Goal: Information Seeking & Learning: Learn about a topic

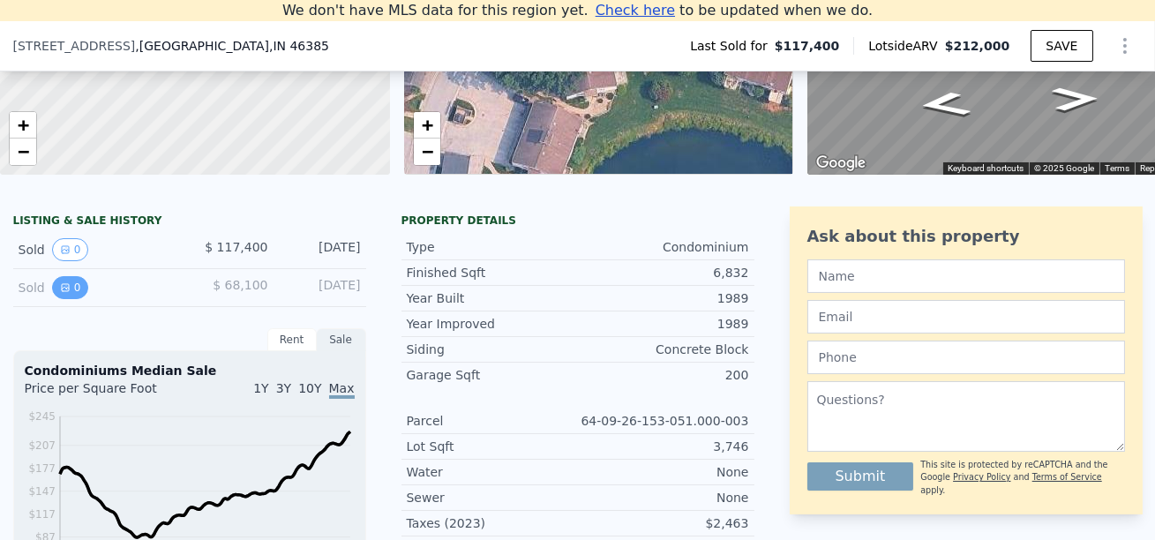
scroll to position [297, 0]
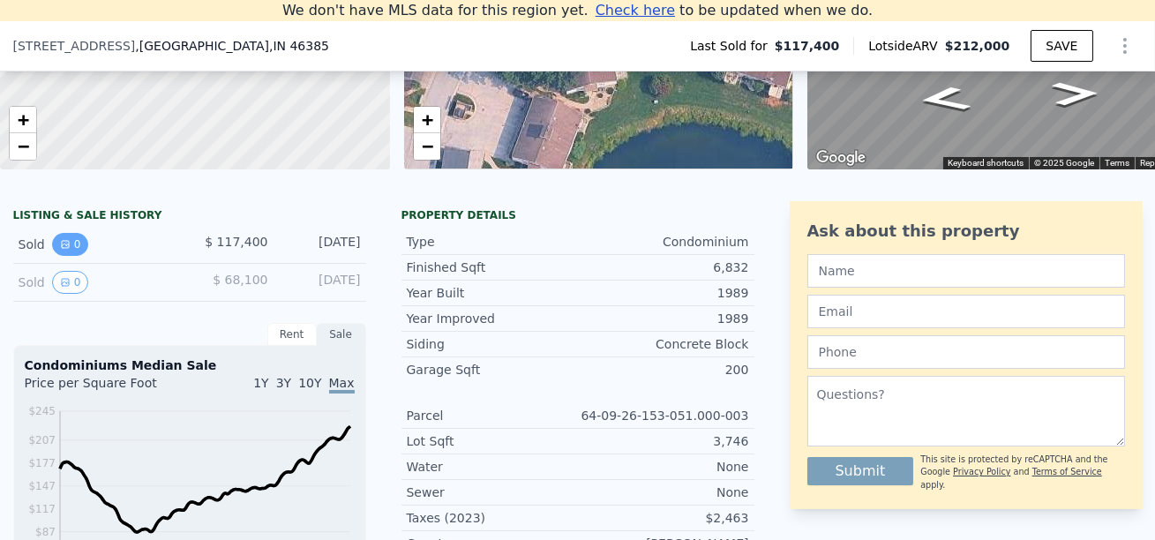
click at [60, 252] on button "0" at bounding box center [70, 244] width 37 height 23
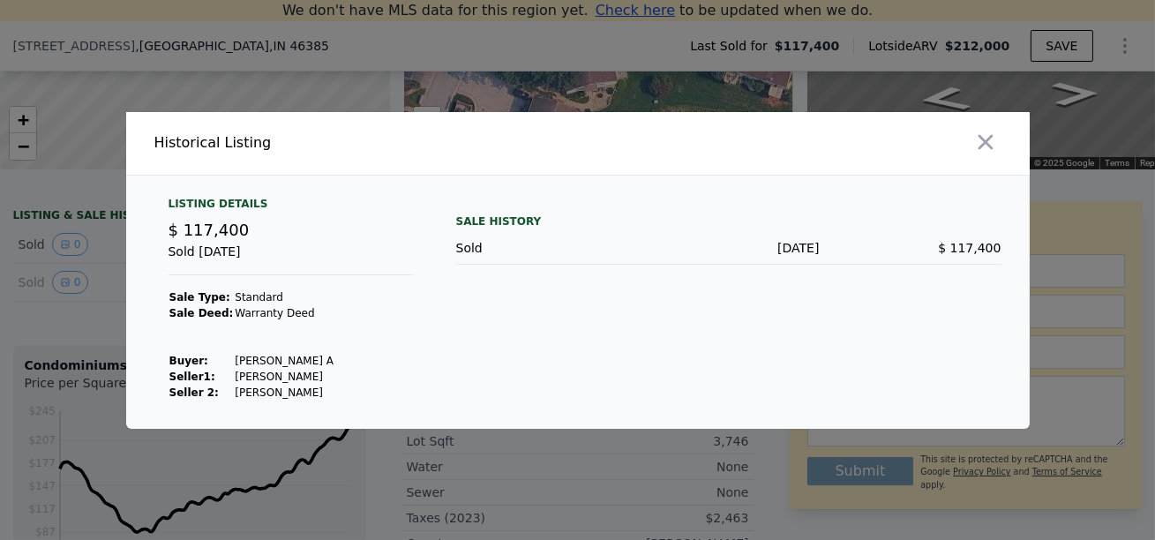
drag, startPoint x: 225, startPoint y: 361, endPoint x: 322, endPoint y: 355, distance: 97.3
click at [322, 355] on tr "Buyer : Kortenhoeven Beth A" at bounding box center [252, 361] width 167 height 16
click at [436, 277] on div "Listing Details $ 117,400 Sold Jul 26, 2007 Sale Type: Standard Sale Deed: Warr…" at bounding box center [578, 313] width 904 height 232
click at [978, 147] on icon "button" at bounding box center [985, 142] width 25 height 25
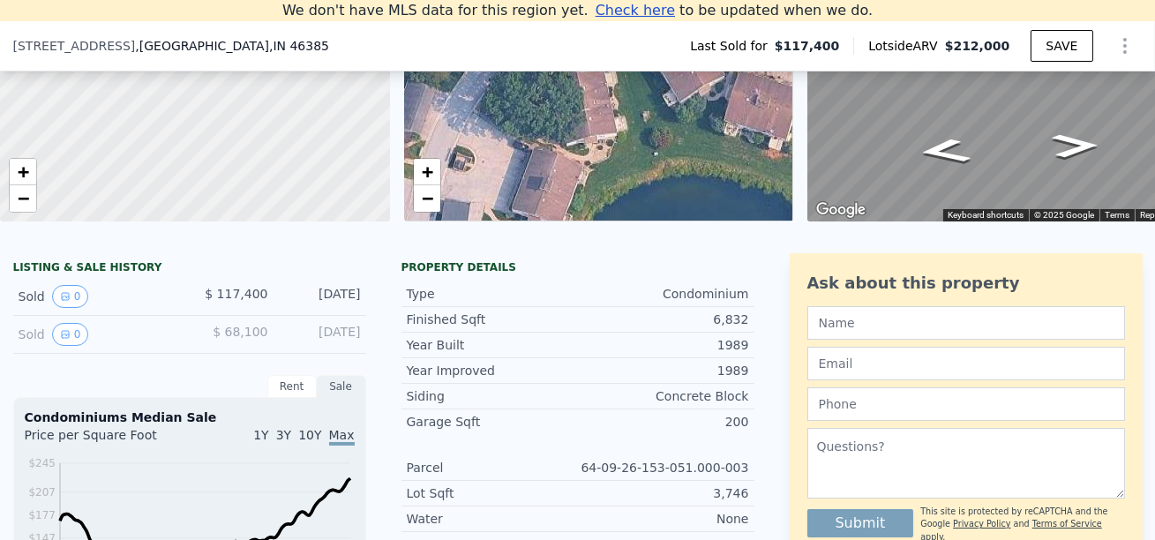
scroll to position [268, 0]
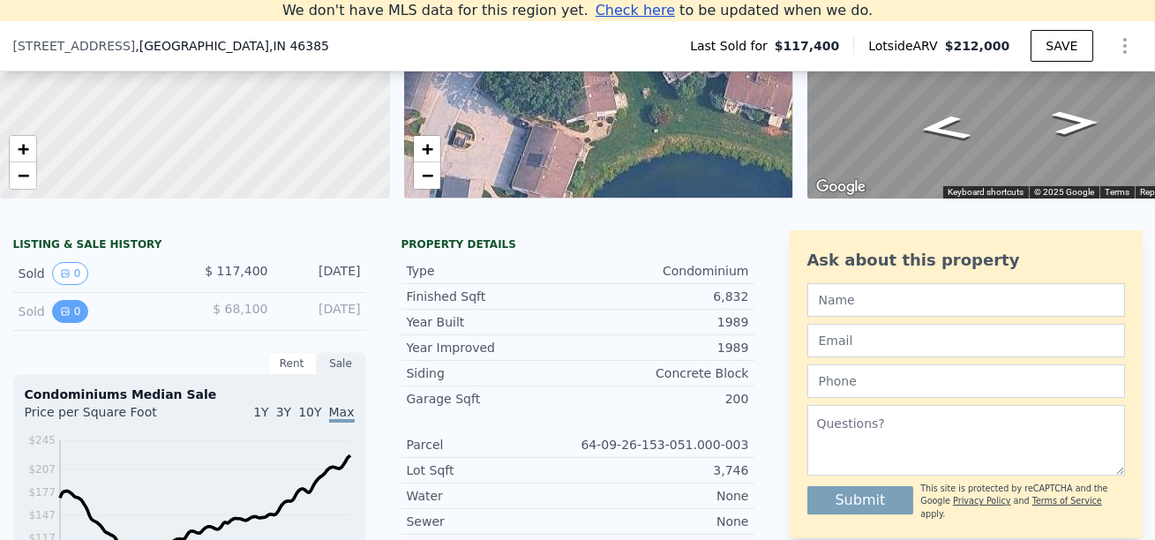
click at [67, 315] on icon "View historical data" at bounding box center [65, 311] width 11 height 11
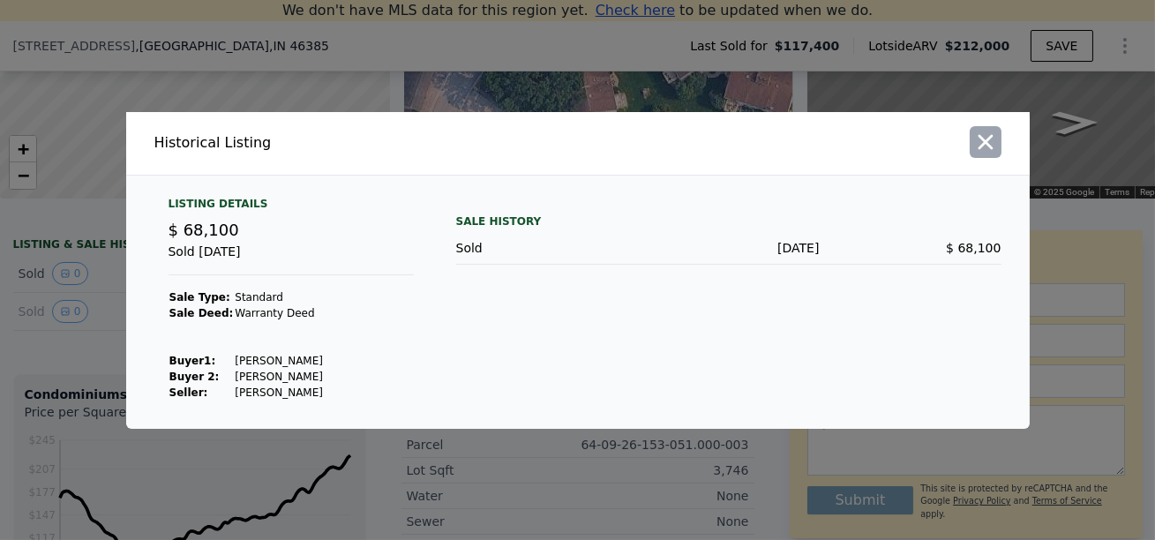
click at [988, 132] on icon "button" at bounding box center [985, 142] width 25 height 25
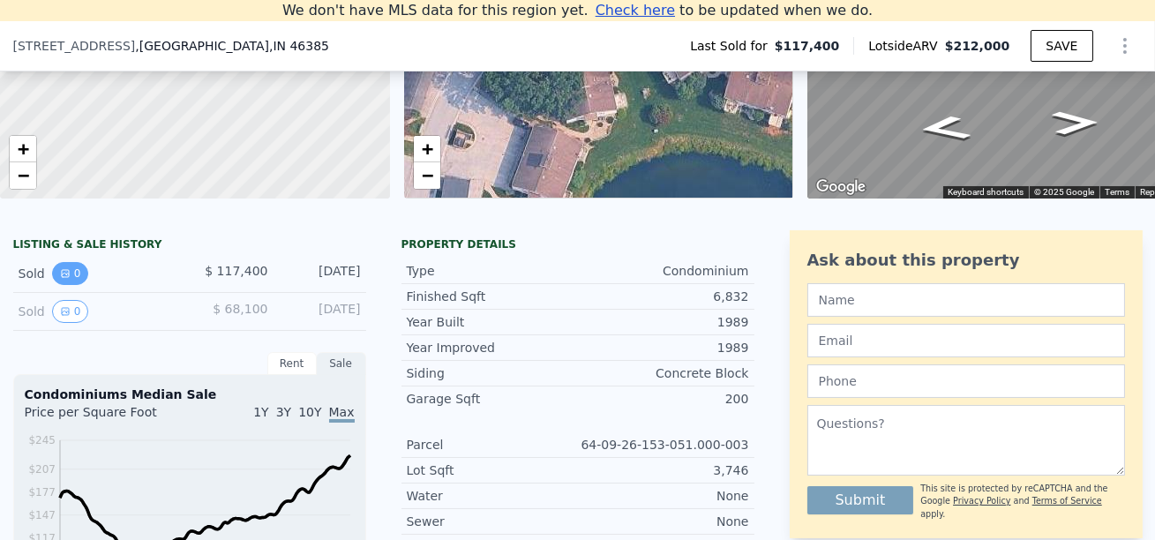
click at [68, 268] on icon "View historical data" at bounding box center [65, 273] width 11 height 11
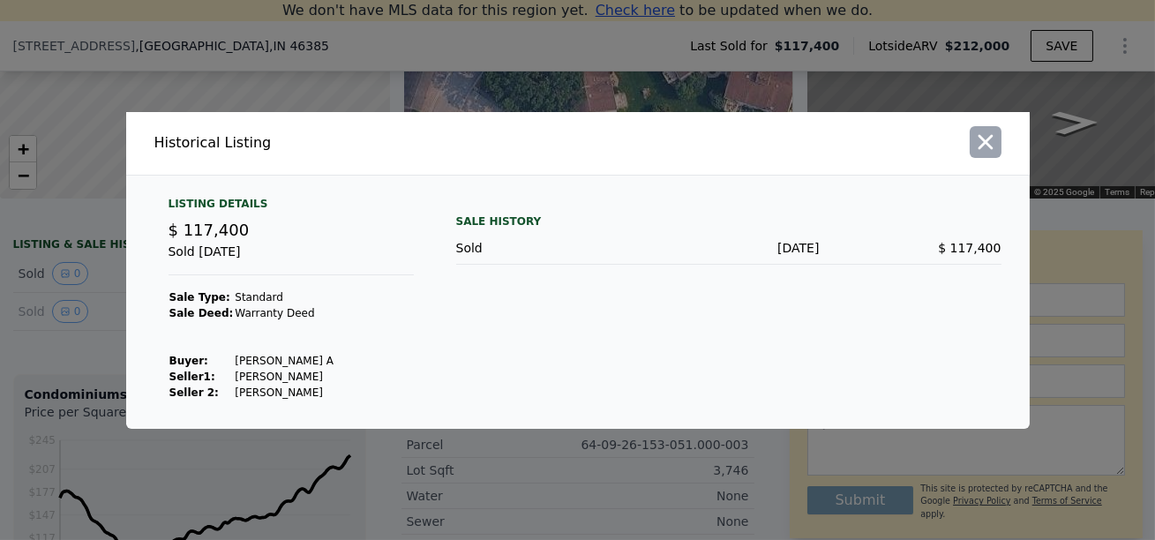
click at [981, 143] on icon "button" at bounding box center [985, 142] width 25 height 25
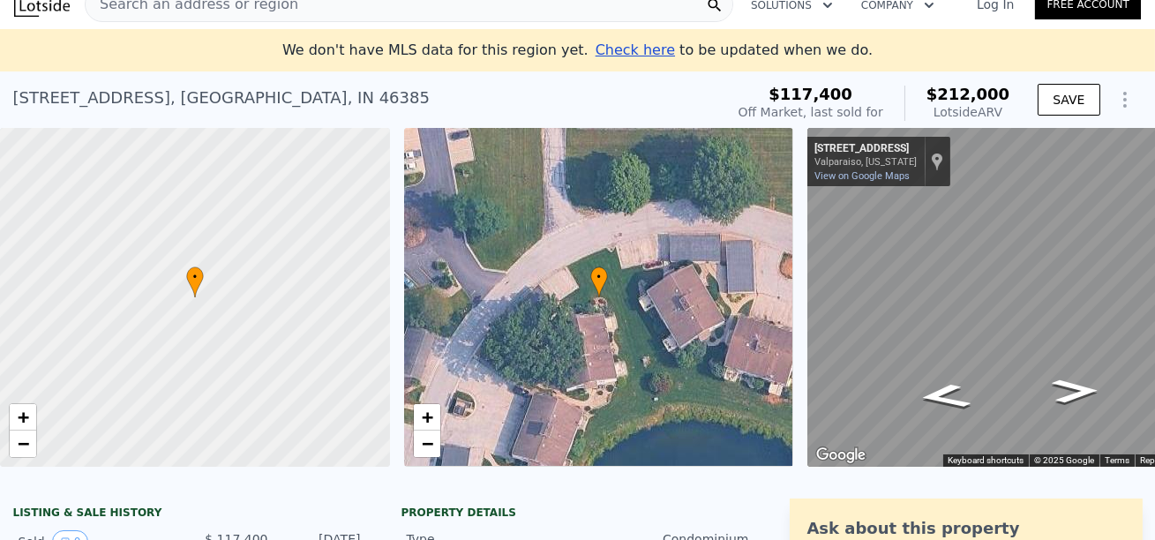
scroll to position [0, 0]
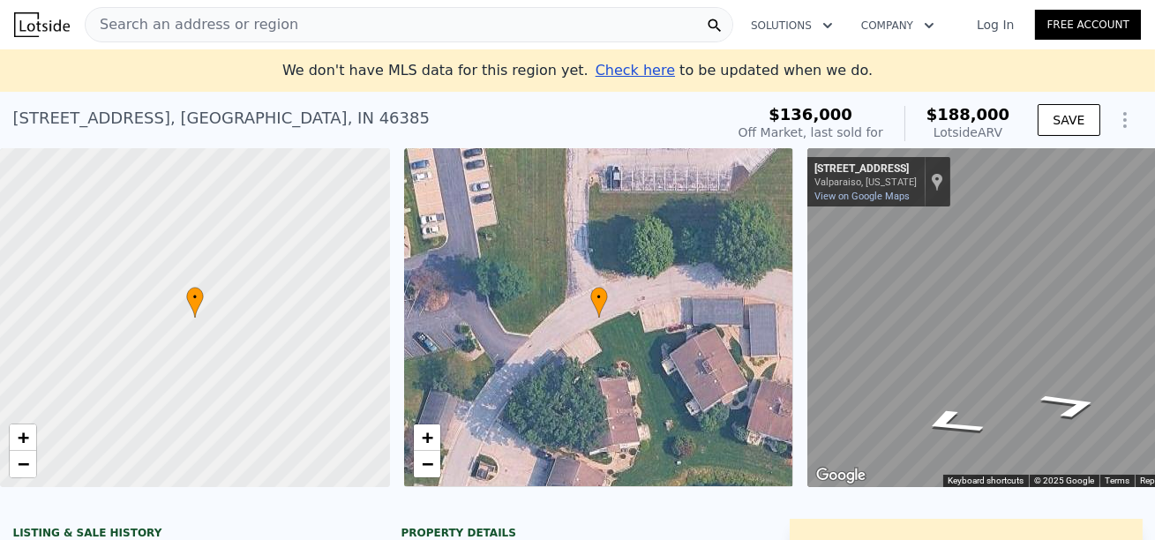
scroll to position [207, 0]
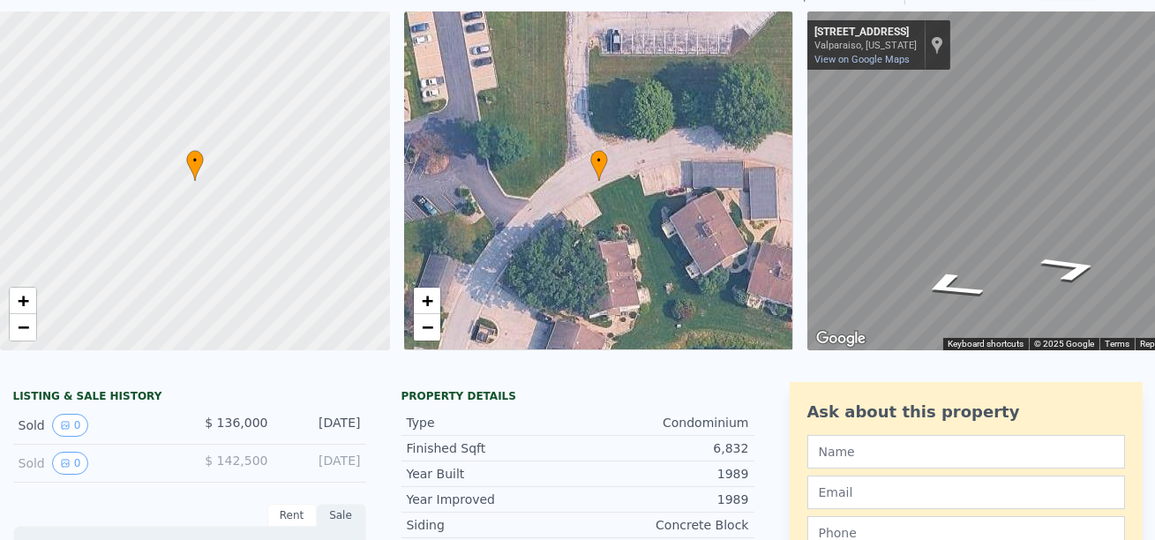
click at [674, 465] on div "1989" at bounding box center [663, 474] width 171 height 18
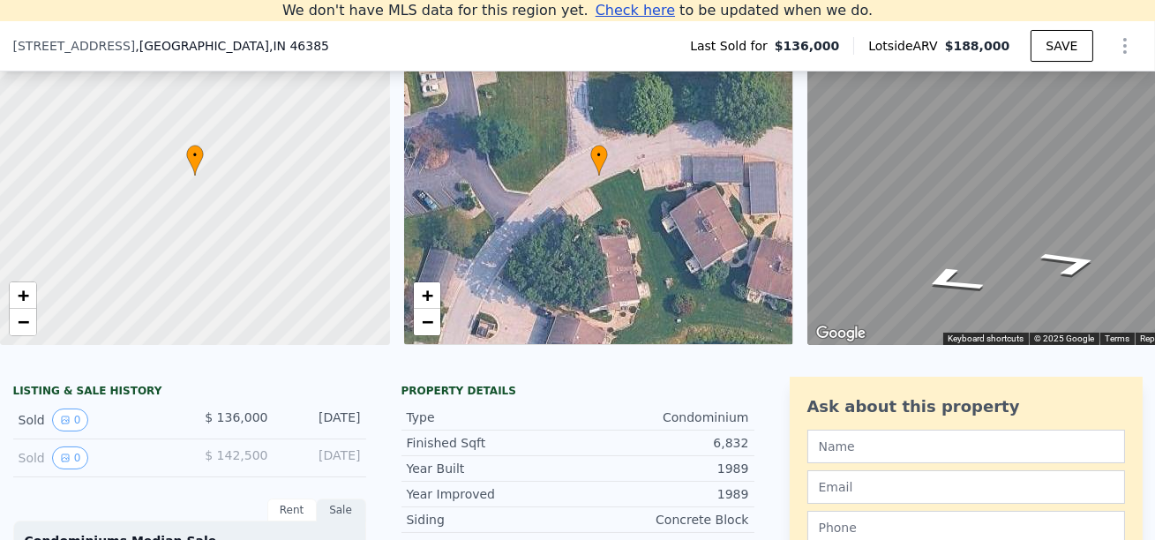
scroll to position [122, 0]
click at [578, 153] on div "• + − • + − ← Move left → Move right ↑ Move up ↓ Move down + Zoom in - Zoom out…" at bounding box center [577, 175] width 1155 height 339
click at [567, 147] on div "• + − • + − ← Move left → Move right ↑ Move up ↓ Move down + Zoom in - Zoom out…" at bounding box center [577, 175] width 1155 height 339
click at [741, 141] on div "• + − • + − ← Move left → Move right ↑ Move up ↓ Move down + Zoom in - Zoom out…" at bounding box center [577, 175] width 1155 height 339
click at [960, 140] on icon "Go East, Millpond Rd" at bounding box center [952, 155] width 123 height 70
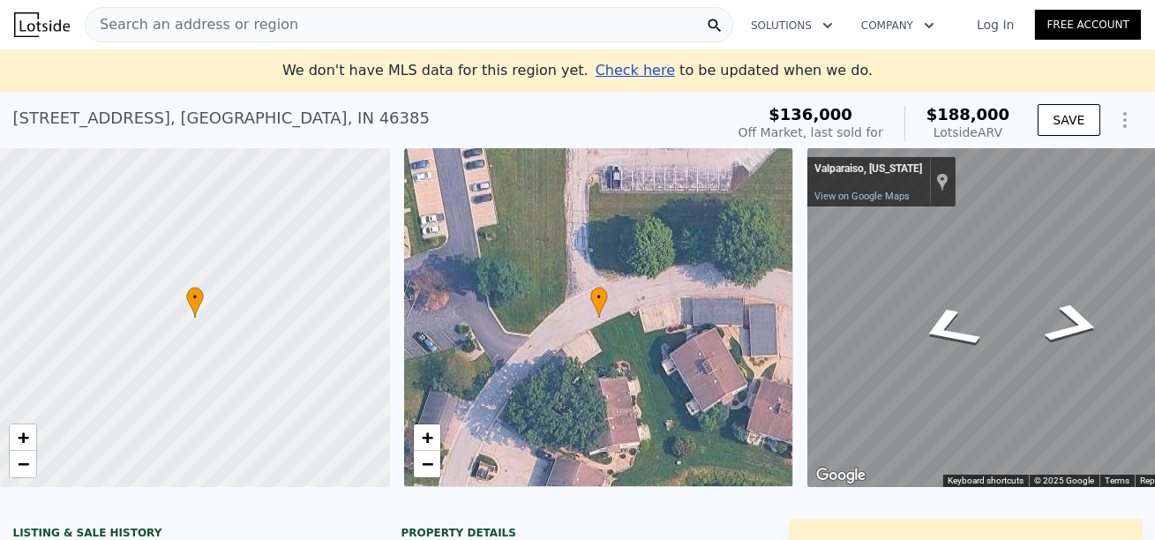
scroll to position [140, 0]
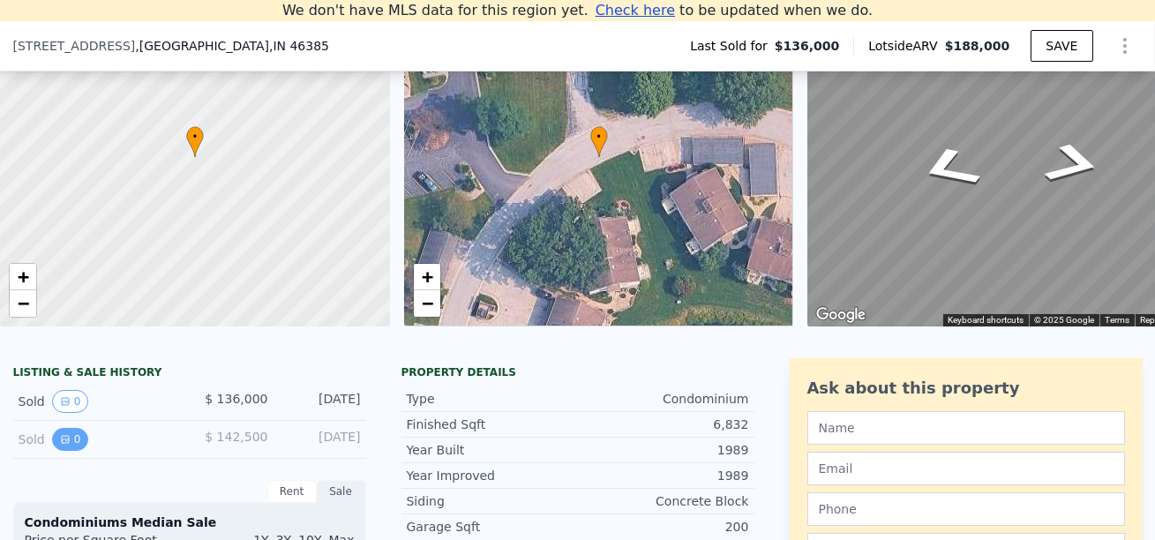
click at [76, 436] on button "0" at bounding box center [70, 439] width 37 height 23
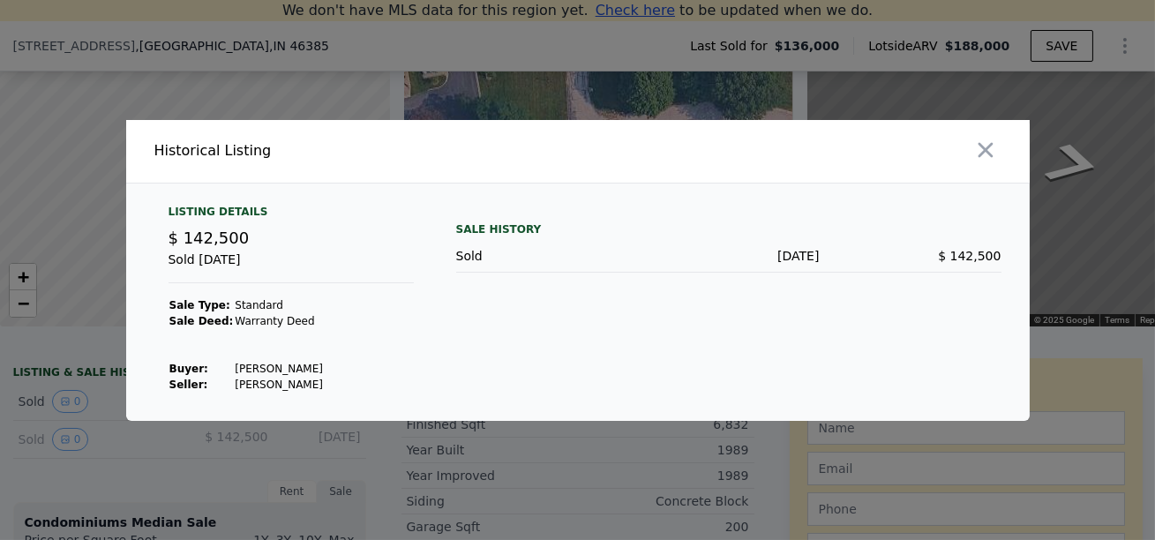
click at [72, 413] on div at bounding box center [577, 270] width 1155 height 540
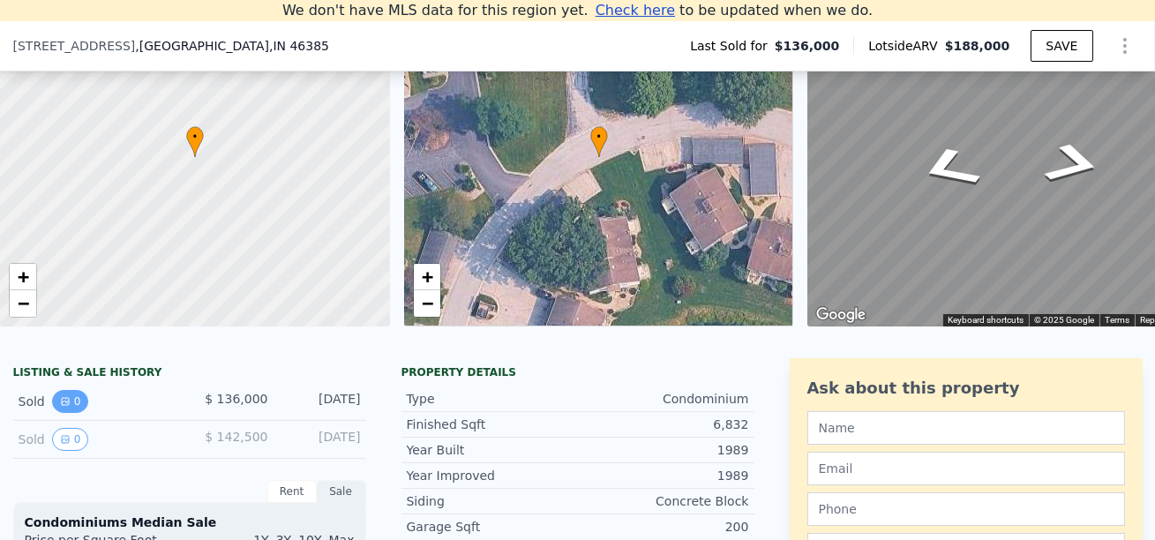
click at [74, 403] on button "0" at bounding box center [70, 401] width 37 height 23
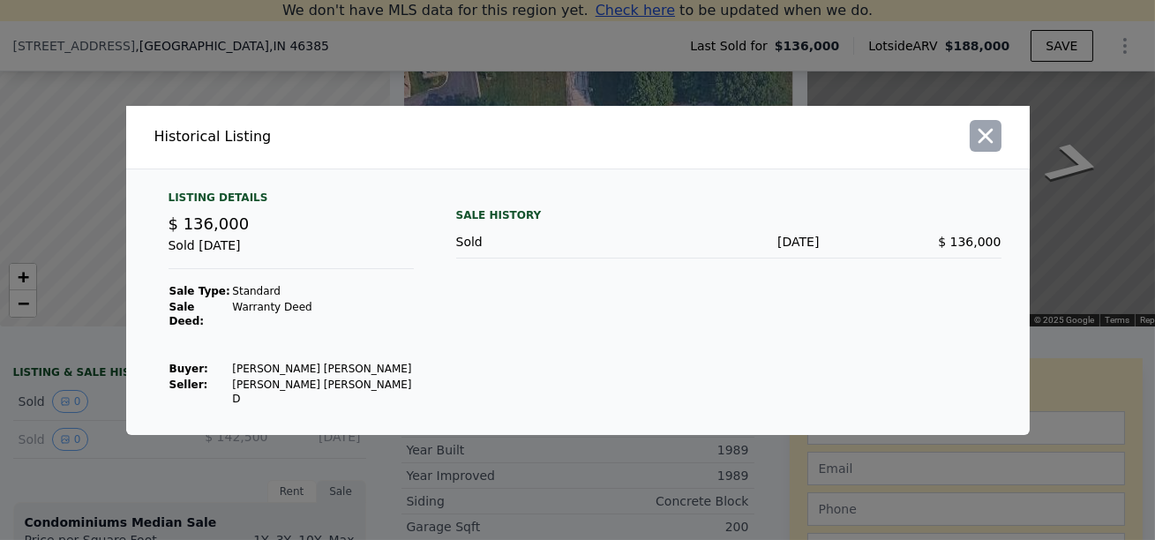
click at [989, 148] on icon "button" at bounding box center [985, 136] width 25 height 25
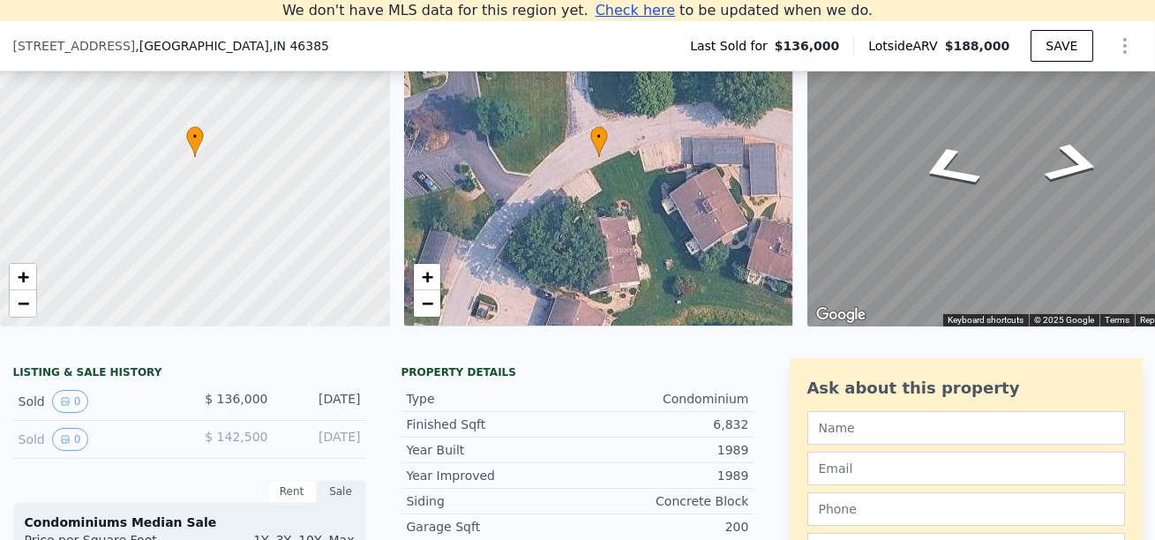
scroll to position [252, 0]
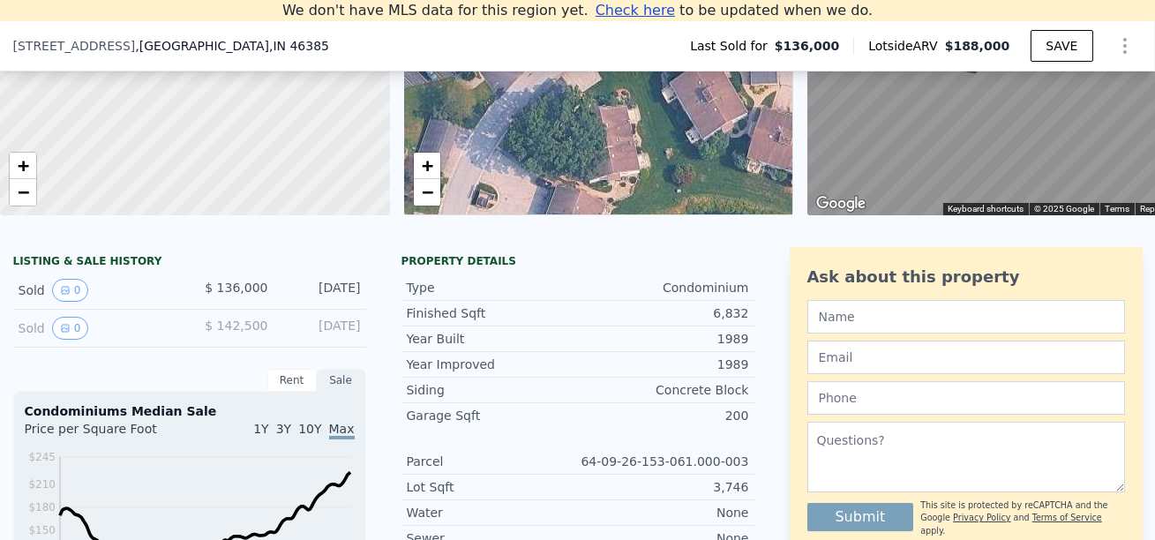
click at [184, 297] on div "Sold 0 $ 136,000 Jun 5, 2022" at bounding box center [189, 291] width 353 height 38
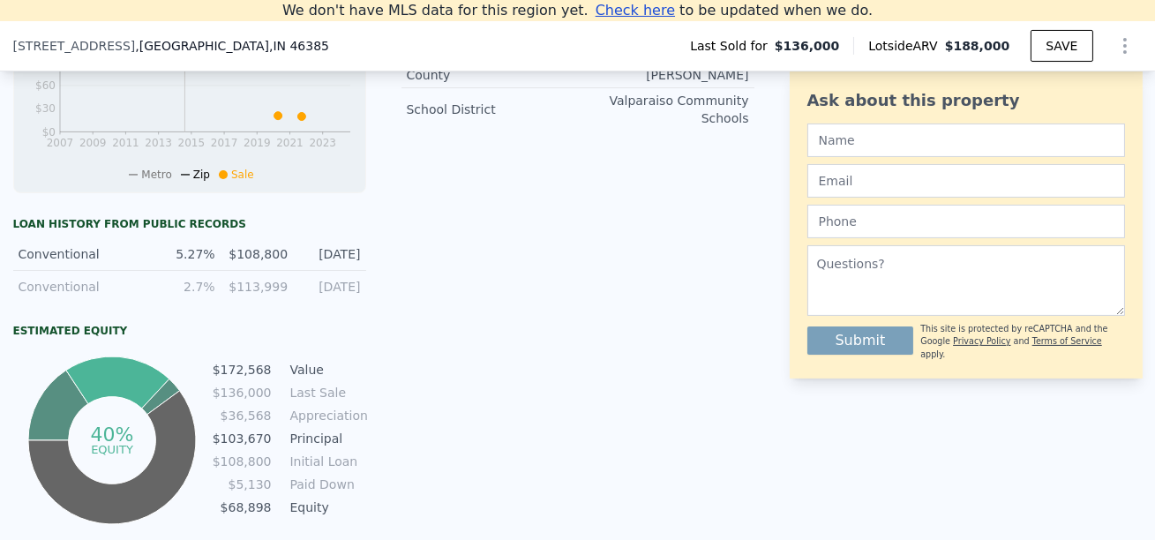
scroll to position [767, 0]
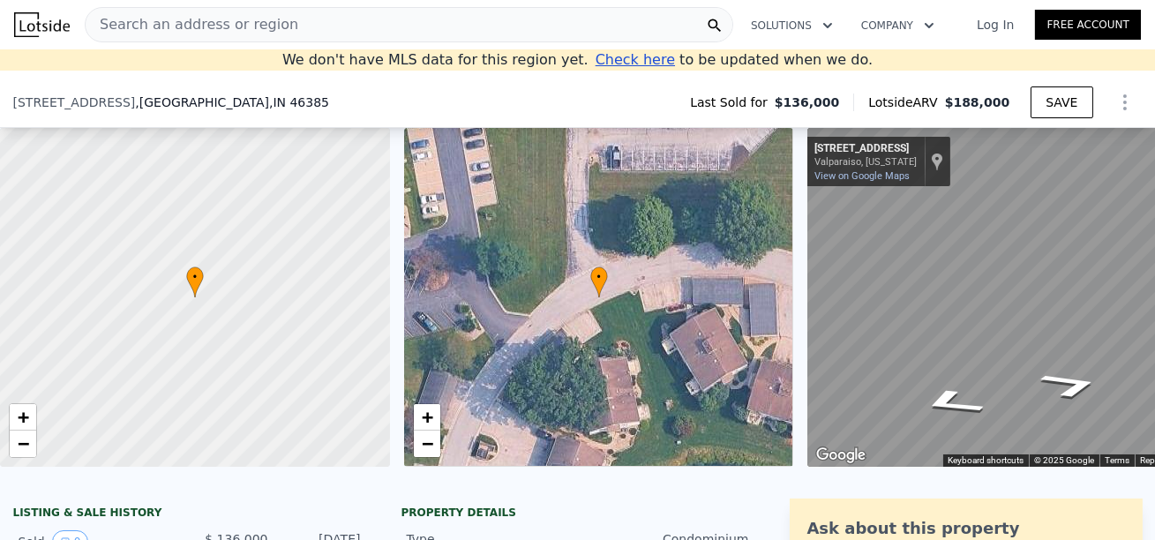
scroll to position [254, 0]
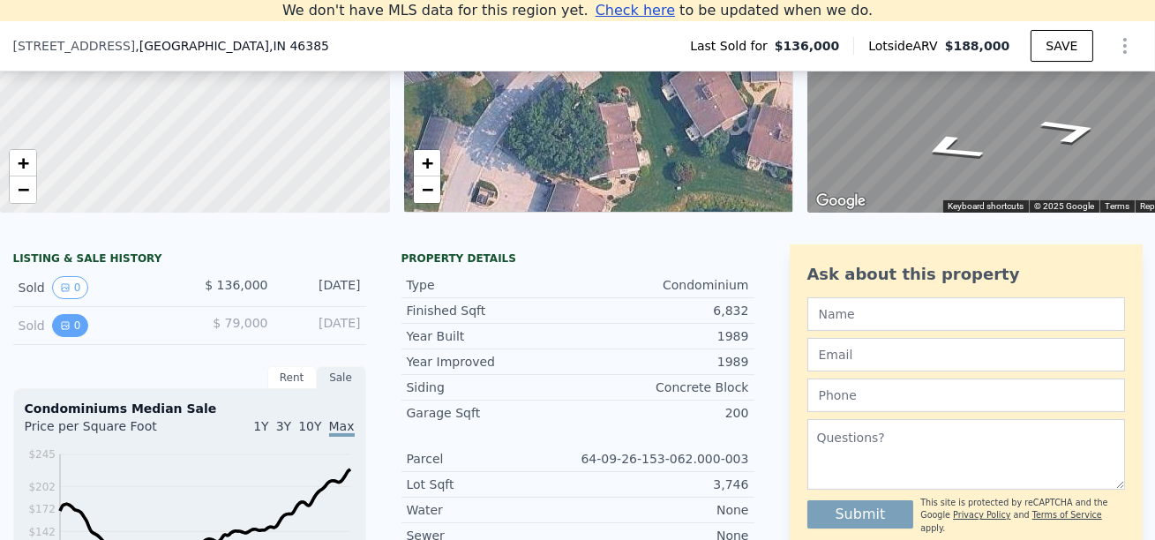
click at [84, 327] on button "0" at bounding box center [70, 325] width 37 height 23
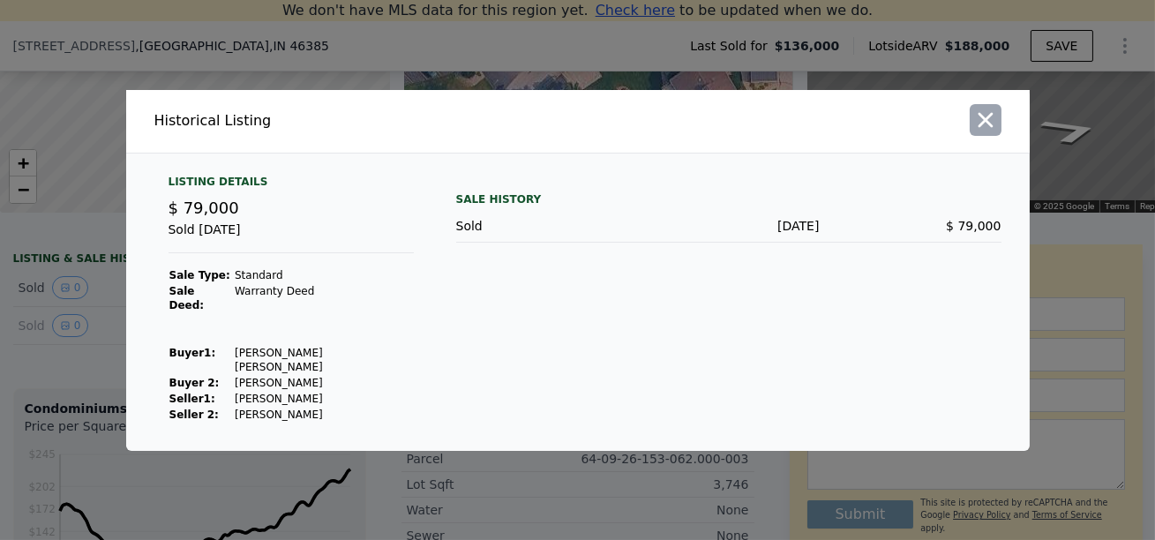
click at [985, 132] on icon "button" at bounding box center [985, 120] width 25 height 25
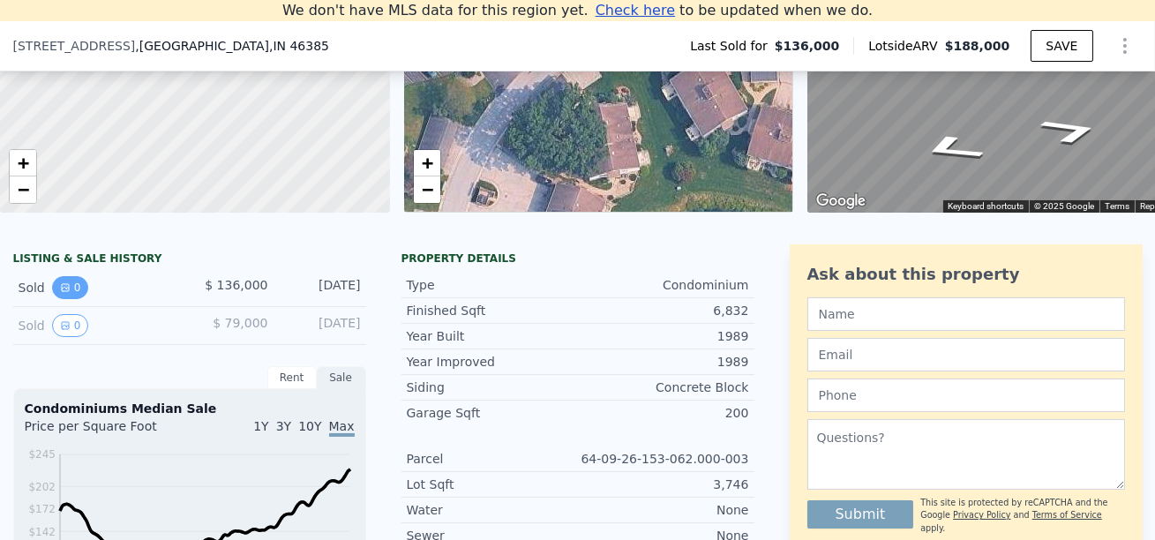
click at [63, 282] on icon "View historical data" at bounding box center [65, 287] width 11 height 11
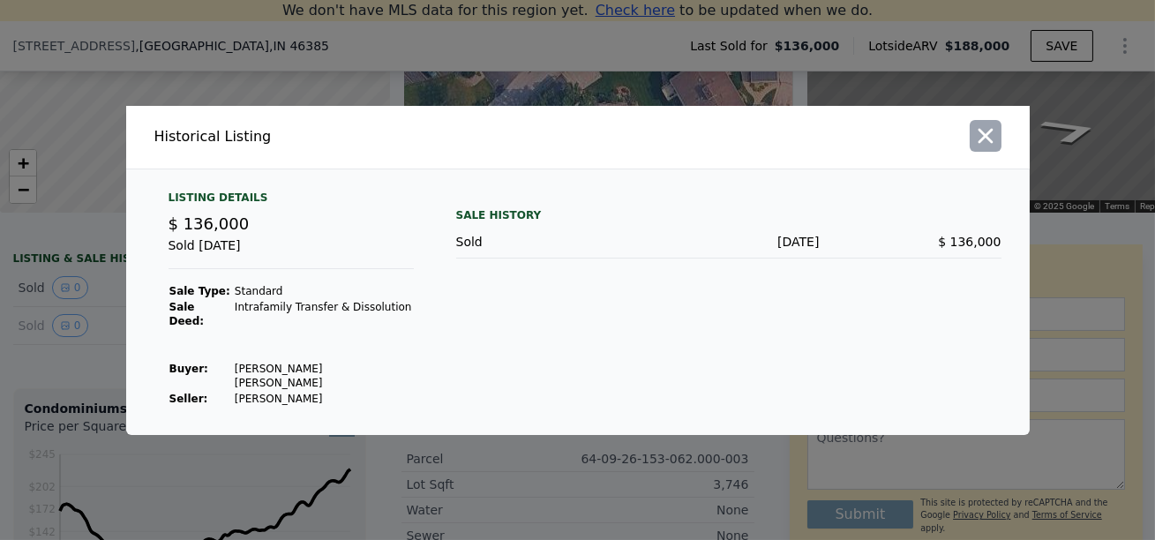
click at [988, 148] on icon "button" at bounding box center [985, 136] width 25 height 25
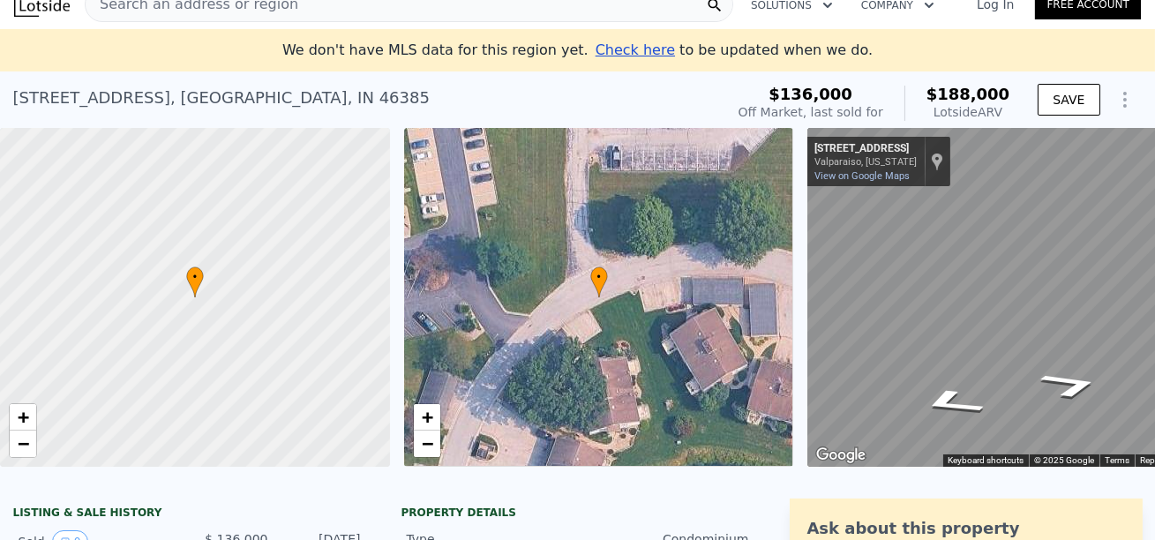
scroll to position [0, 0]
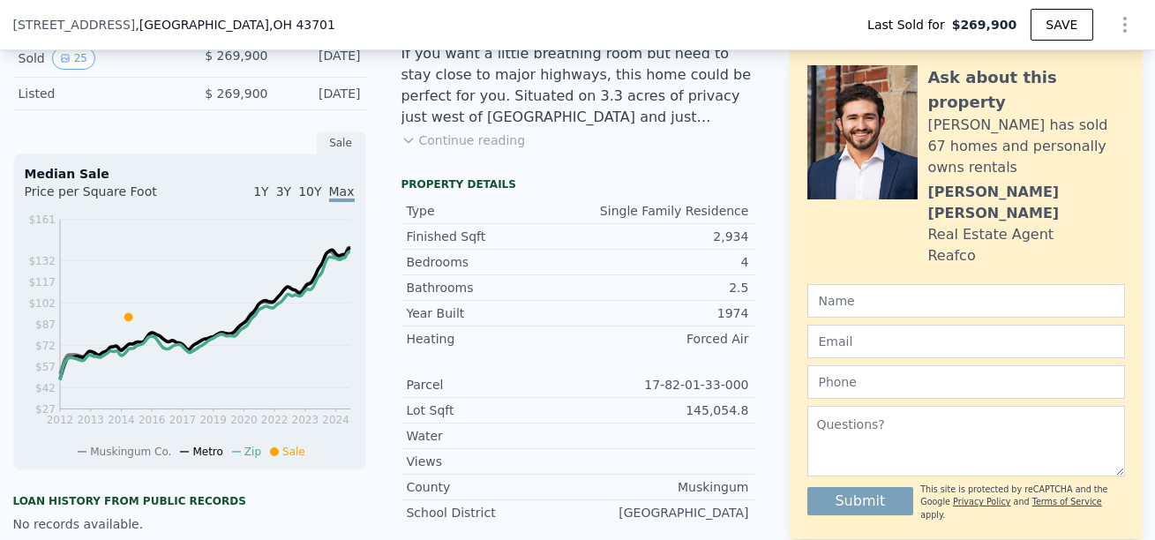
scroll to position [459, 0]
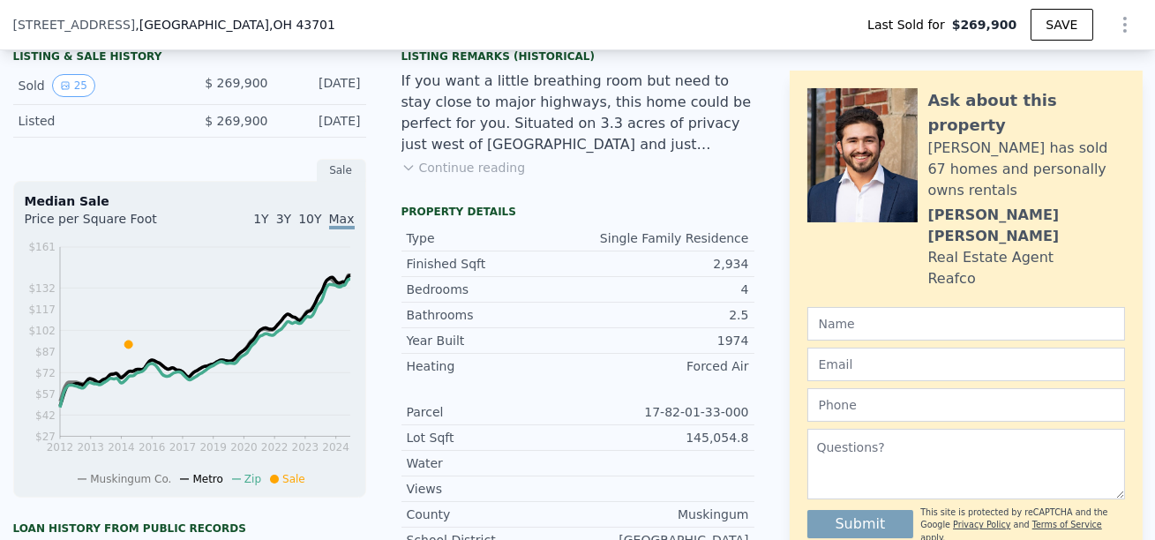
click at [83, 101] on div "Sold 25 $ 269,900 [DATE]" at bounding box center [189, 86] width 353 height 38
click at [79, 86] on button "25" at bounding box center [73, 85] width 43 height 23
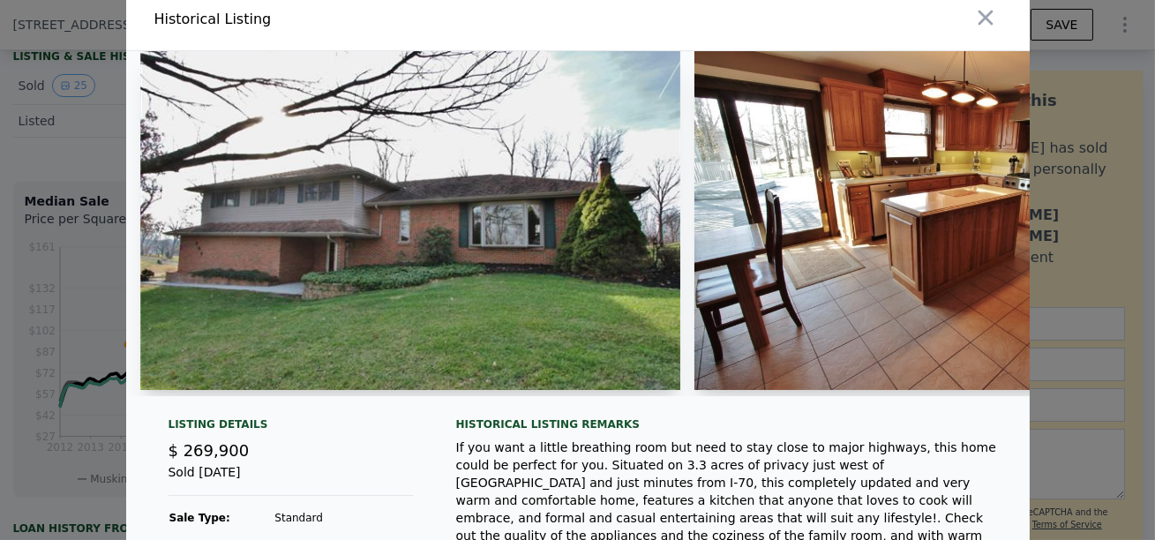
scroll to position [0, 0]
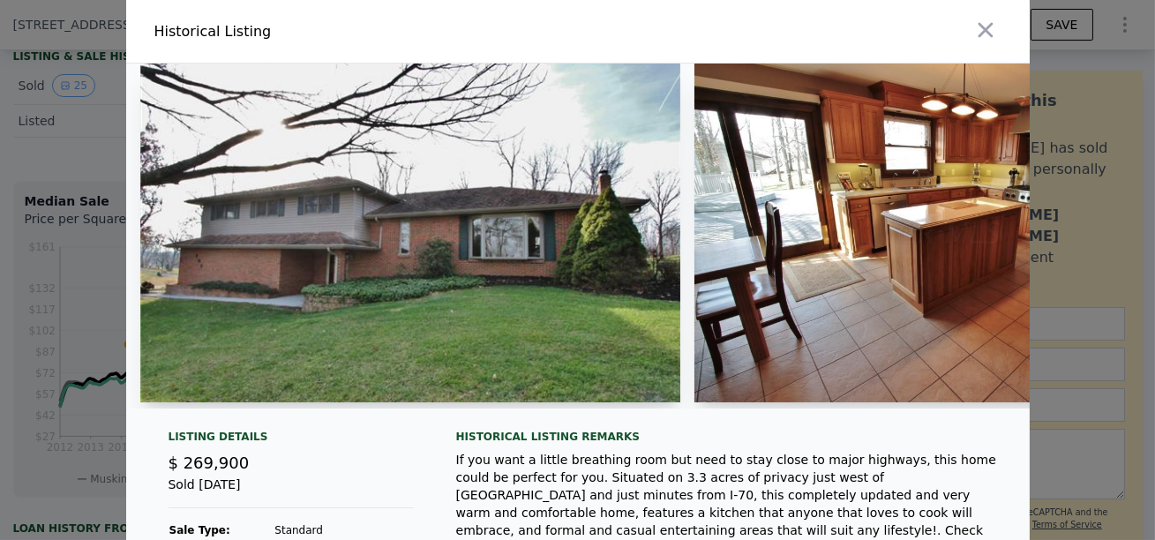
click at [867, 269] on img at bounding box center [949, 233] width 509 height 339
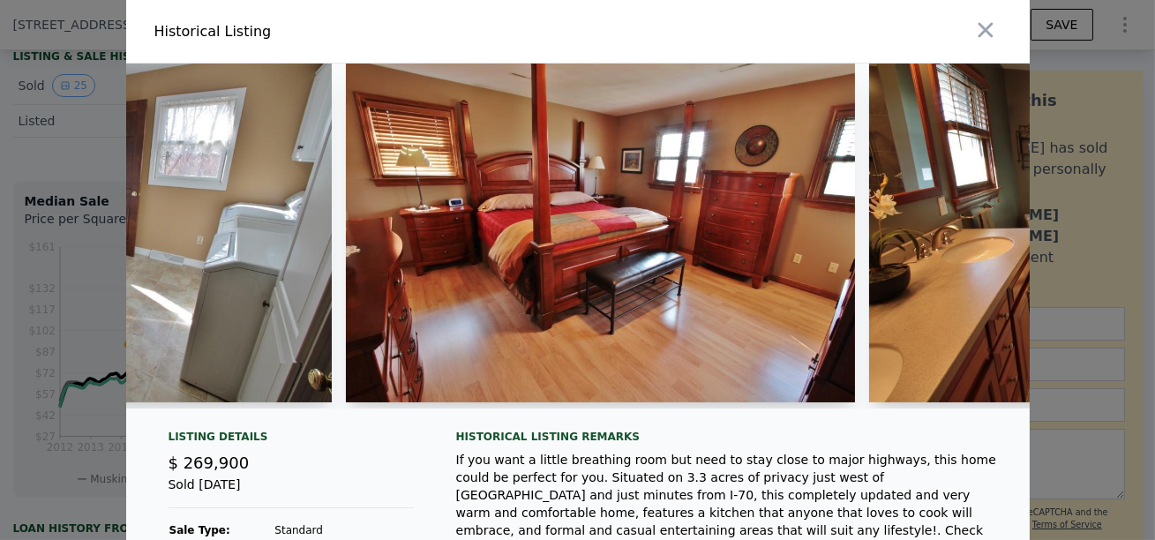
scroll to position [0, 7161]
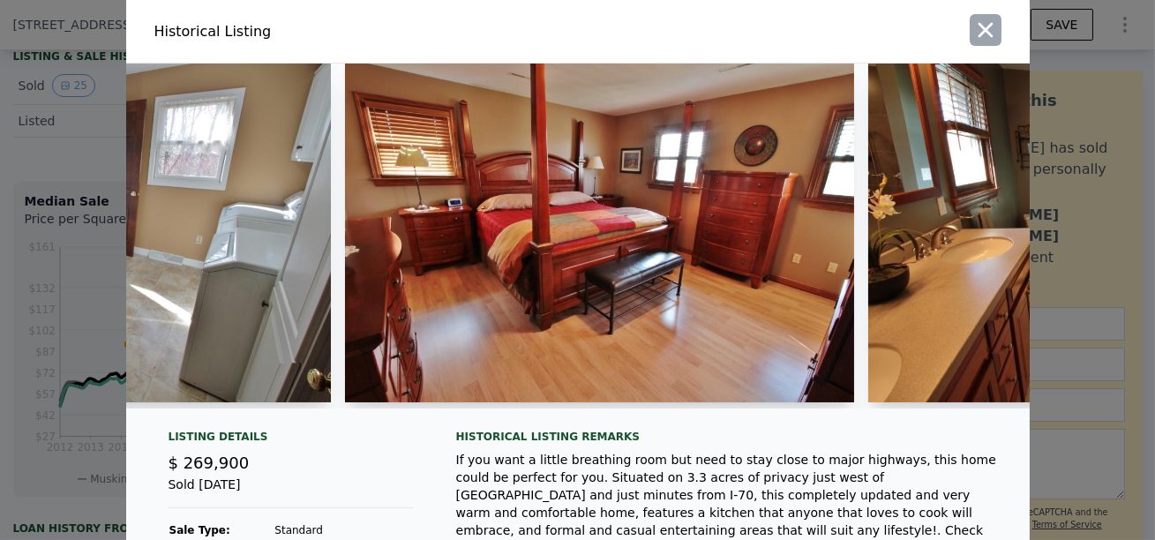
click at [982, 41] on icon "button" at bounding box center [985, 30] width 25 height 25
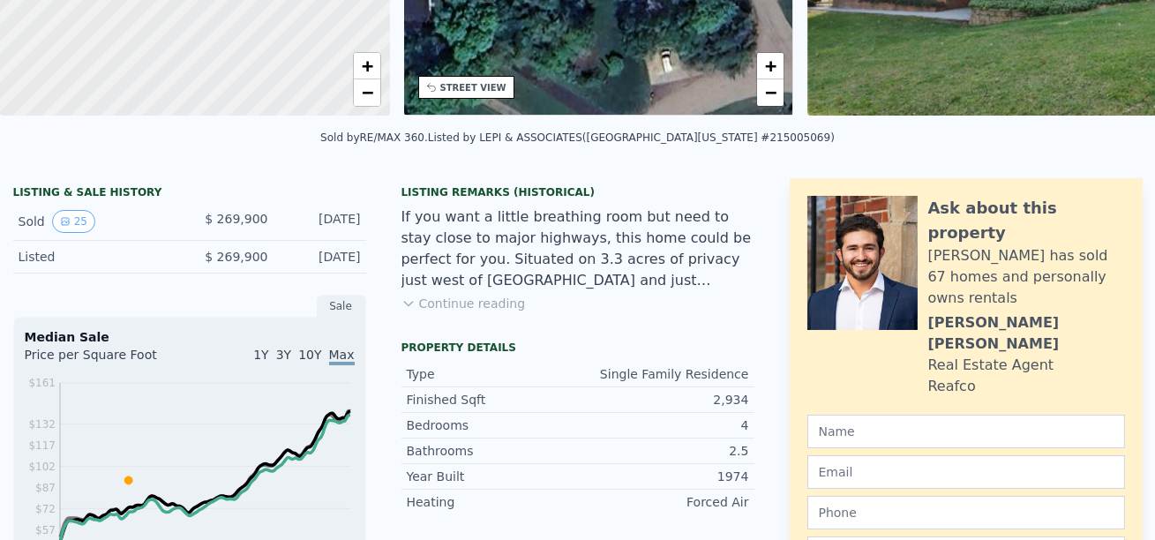
scroll to position [0, 0]
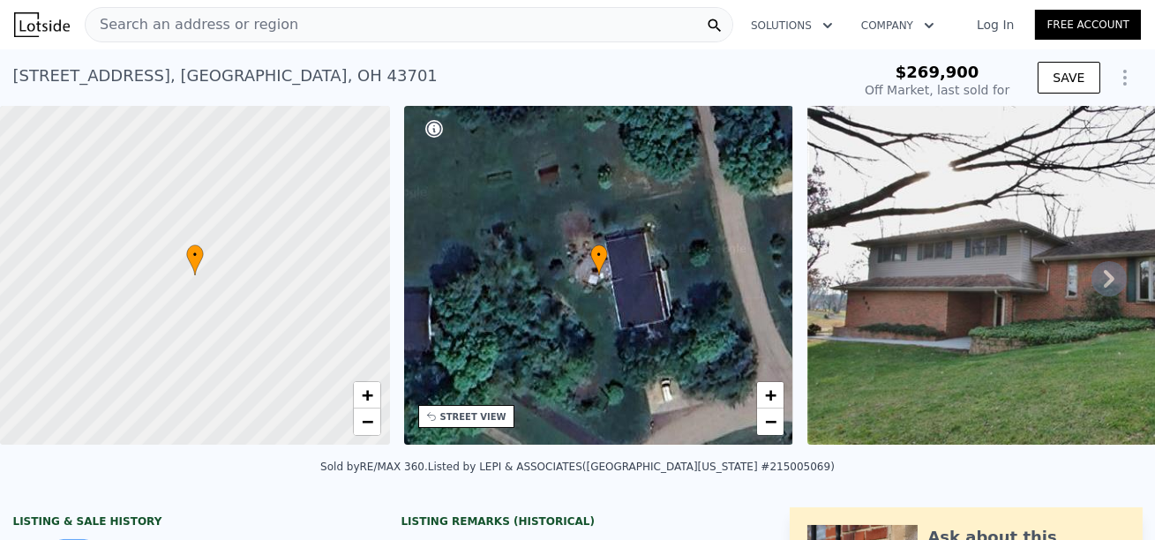
click at [451, 410] on div "STREET VIEW" at bounding box center [473, 416] width 66 height 13
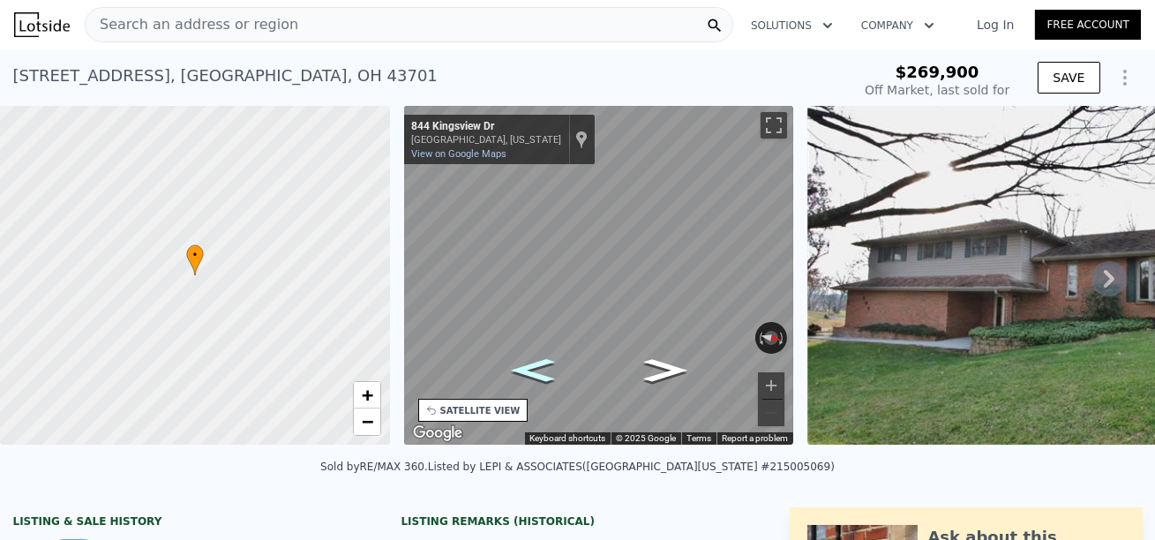
click at [524, 366] on icon "Go South, Kingsview Dr" at bounding box center [532, 371] width 79 height 34
click at [524, 366] on icon "Go South, Kingsview Dr" at bounding box center [533, 372] width 88 height 35
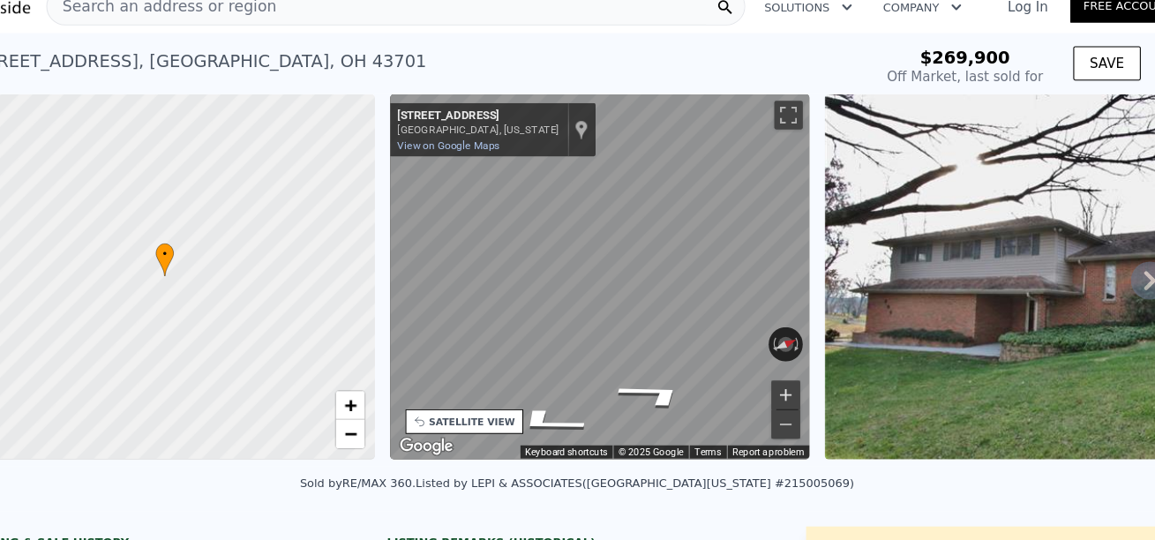
click at [770, 373] on button "Zoom in" at bounding box center [771, 385] width 26 height 26
click at [769, 373] on button "Zoom in" at bounding box center [771, 385] width 26 height 26
click at [537, 376] on icon "Go South, Kingsview Dr" at bounding box center [534, 381] width 100 height 37
click at [537, 376] on icon "Go Southeast, Kingsview Dr" at bounding box center [536, 383] width 110 height 39
click at [392, 304] on div "• + − • + − STREET VIEW ← Move left → Move right ↑ Move up ↓ Move down + Zoom i…" at bounding box center [577, 278] width 1155 height 345
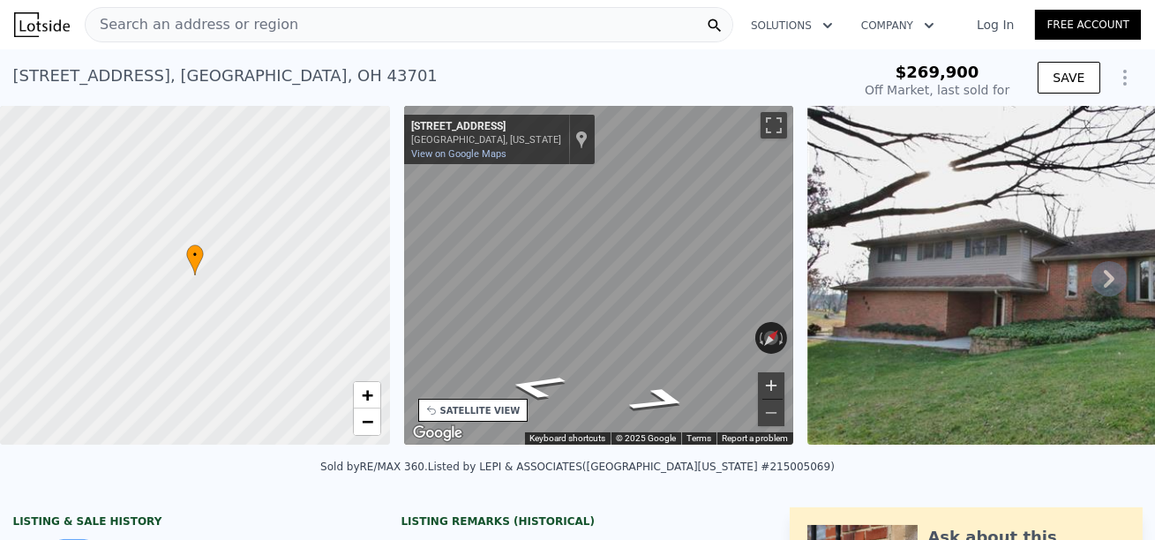
click at [771, 383] on button "Zoom in" at bounding box center [771, 385] width 26 height 26
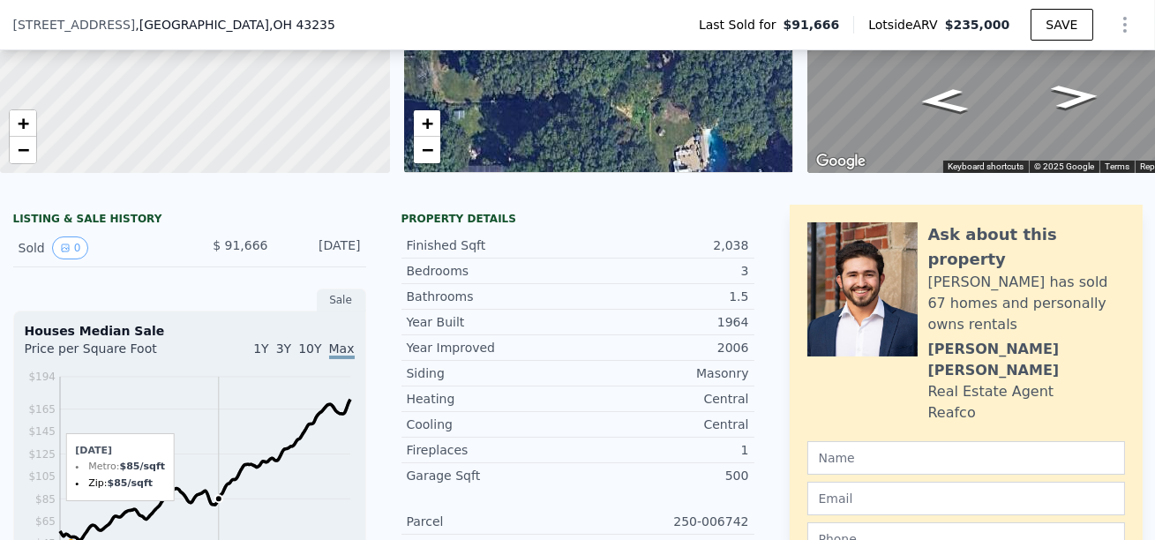
scroll to position [267, 0]
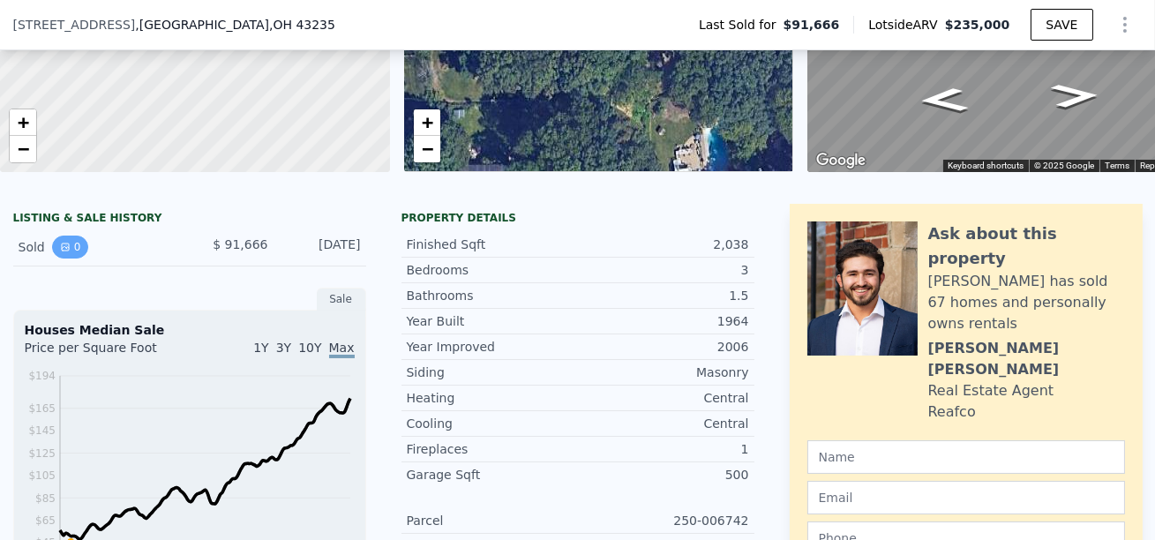
click at [73, 243] on button "0" at bounding box center [70, 247] width 37 height 23
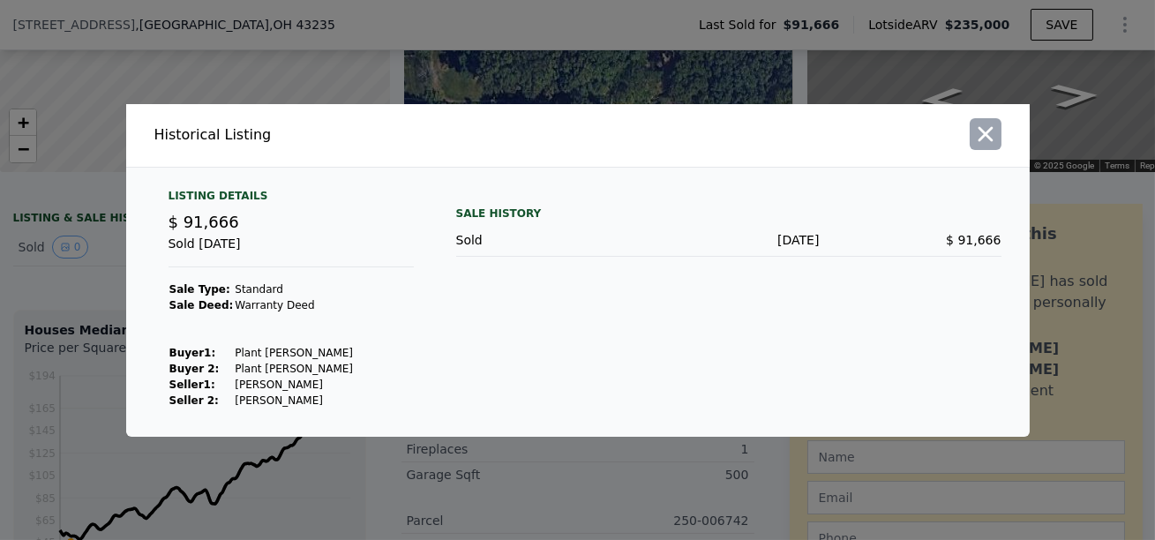
click at [984, 141] on icon "button" at bounding box center [985, 134] width 25 height 25
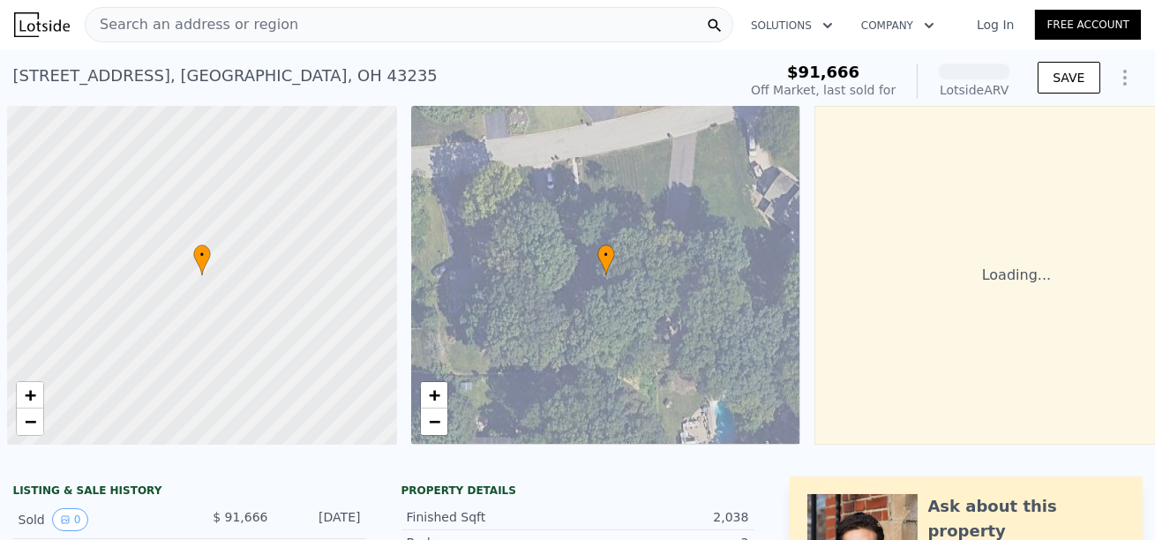
scroll to position [0, 7]
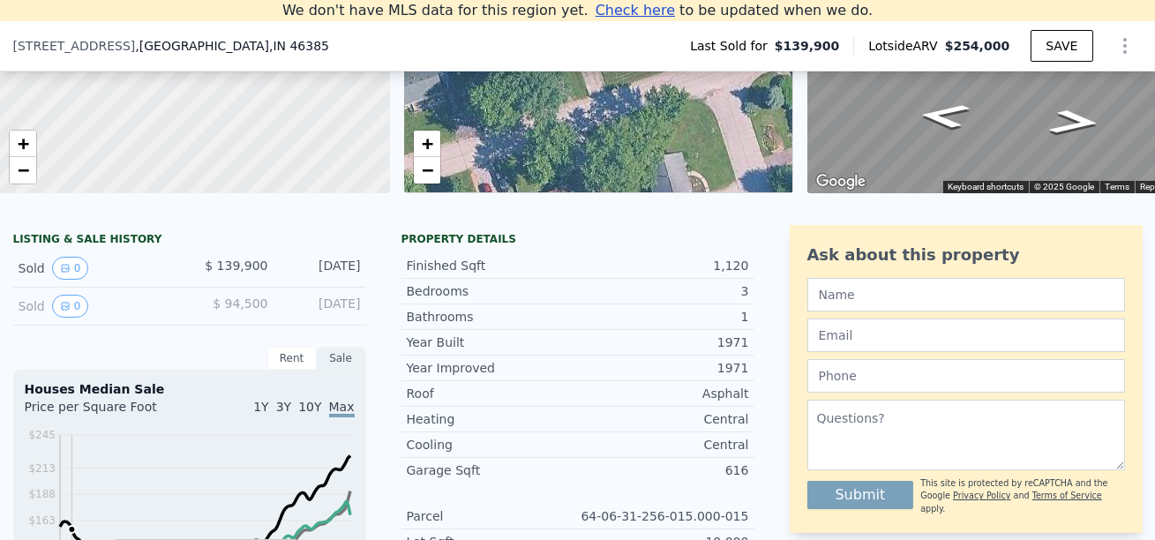
scroll to position [278, 0]
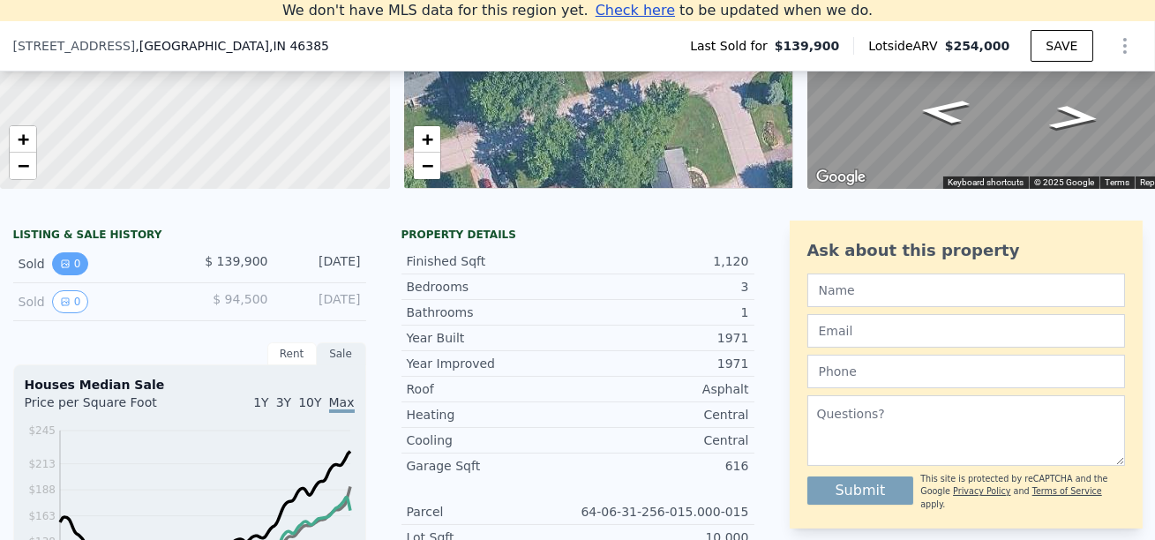
click at [65, 263] on icon "View historical data" at bounding box center [65, 264] width 11 height 11
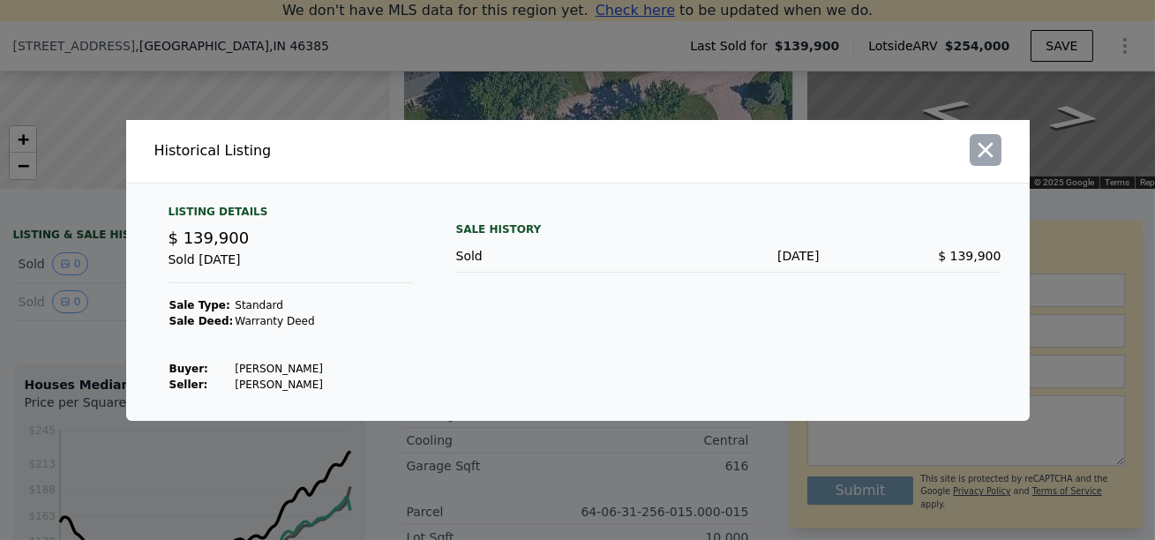
click at [980, 147] on icon "button" at bounding box center [985, 150] width 25 height 25
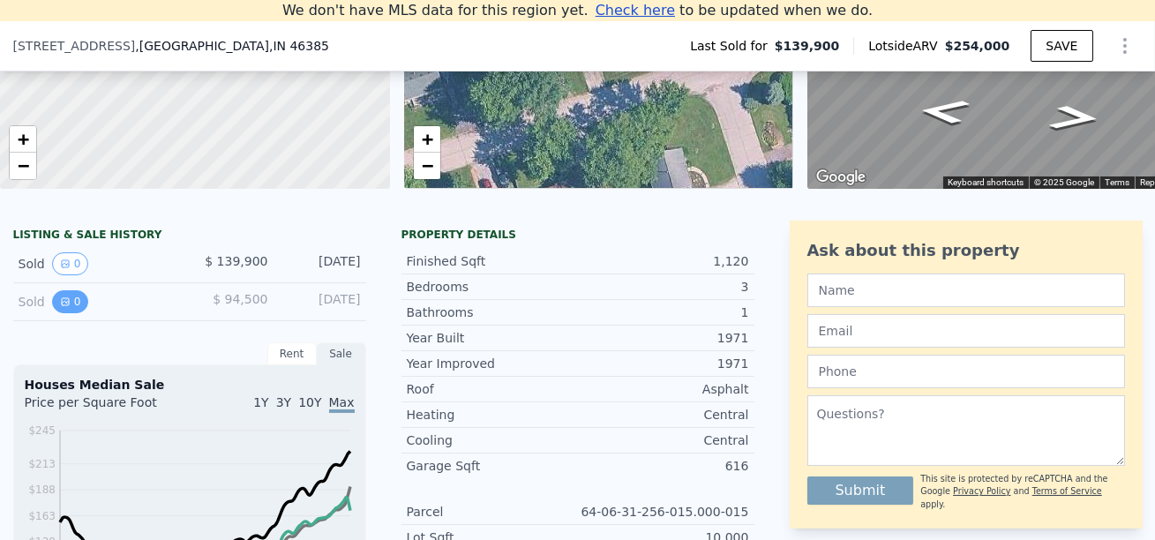
click at [71, 304] on button "0" at bounding box center [70, 301] width 37 height 23
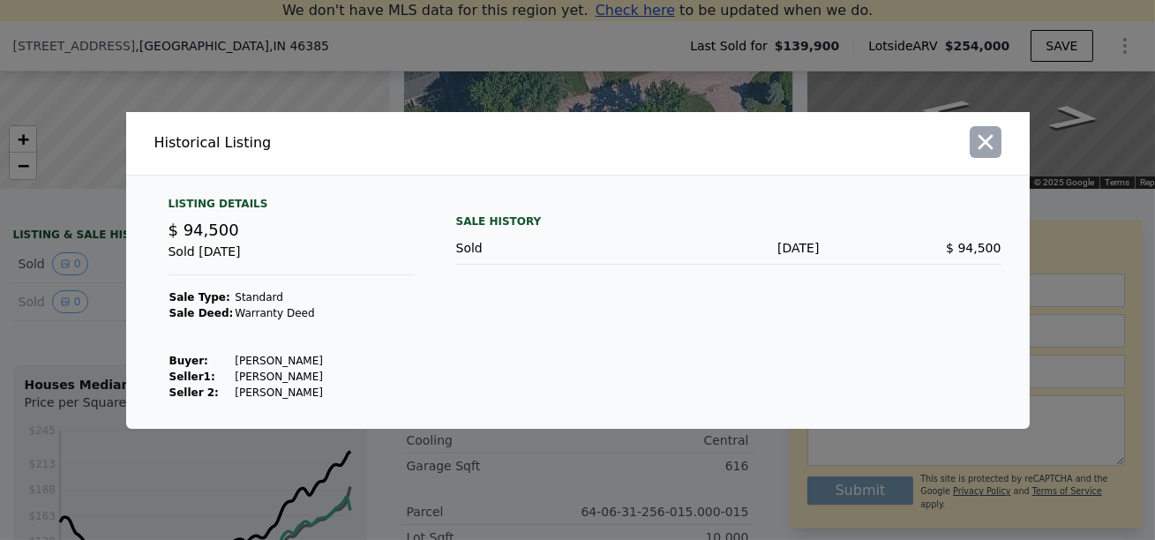
click at [985, 134] on icon "button" at bounding box center [985, 142] width 25 height 25
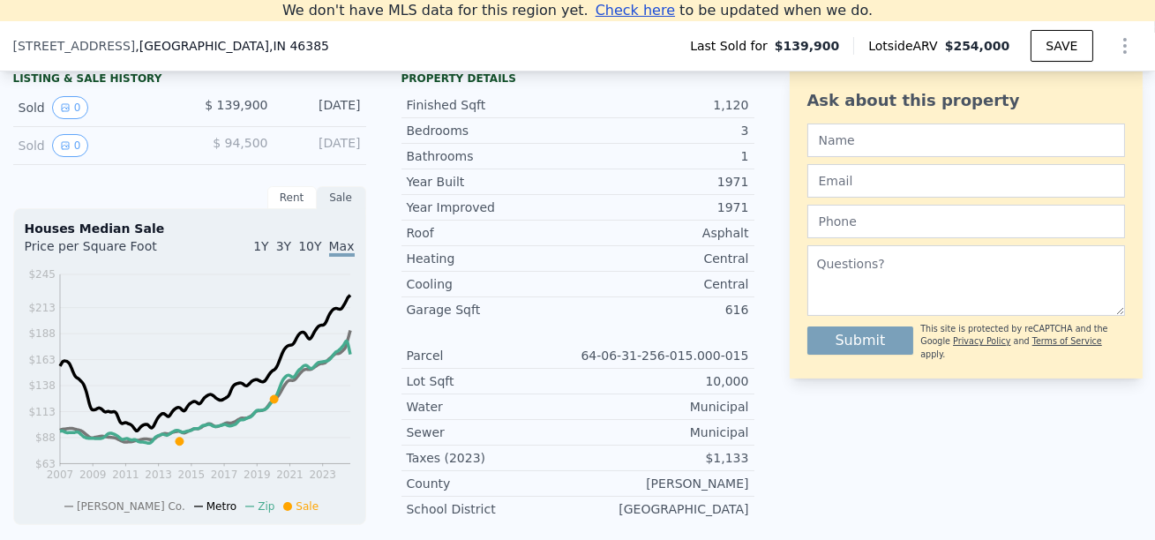
scroll to position [0, 0]
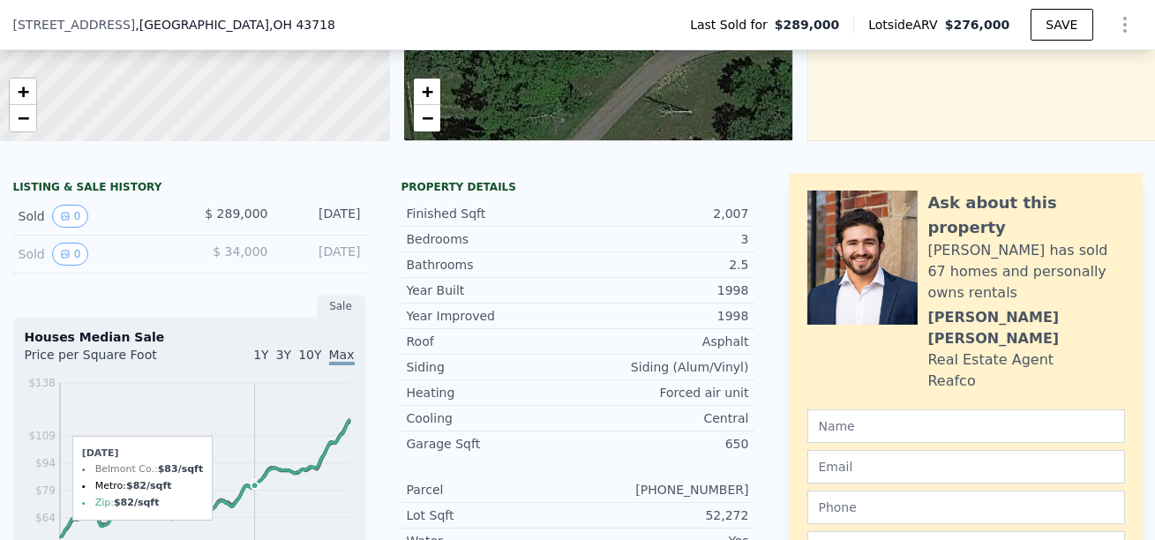
scroll to position [304, 0]
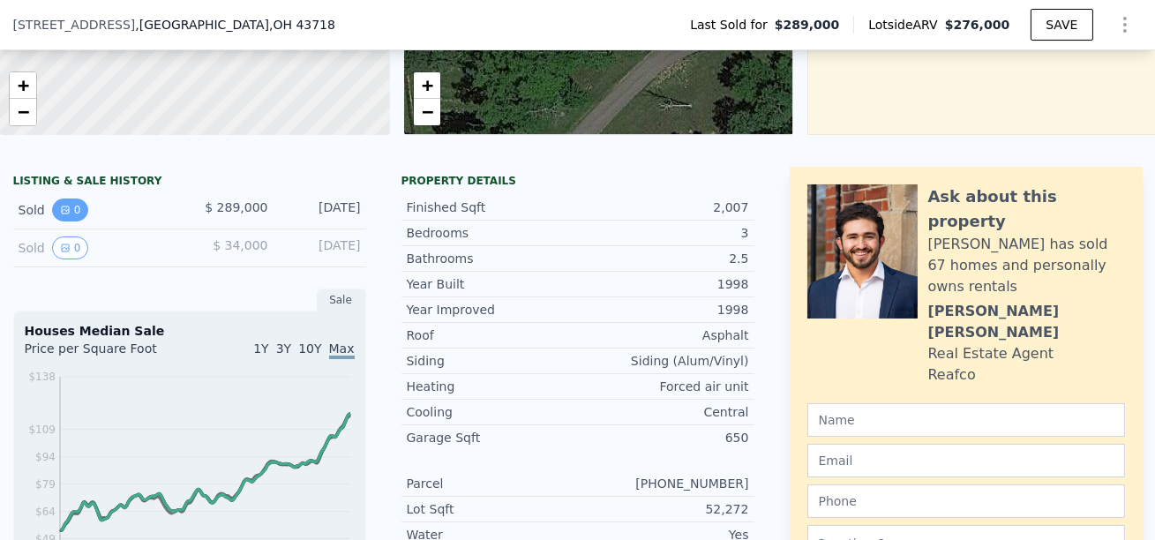
click at [71, 214] on button "0" at bounding box center [70, 210] width 37 height 23
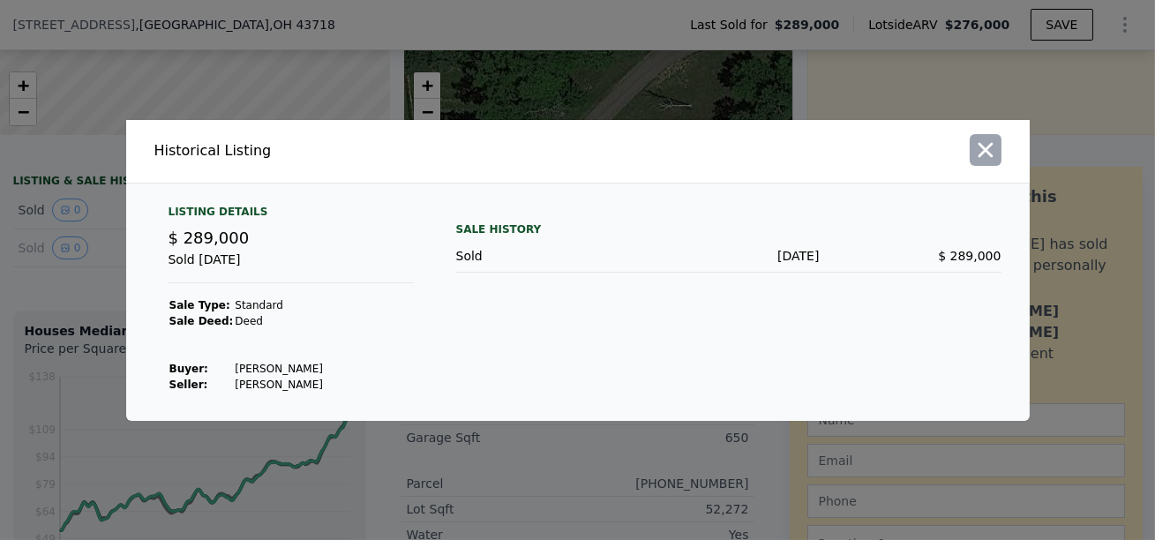
click at [988, 150] on icon "button" at bounding box center [985, 150] width 25 height 25
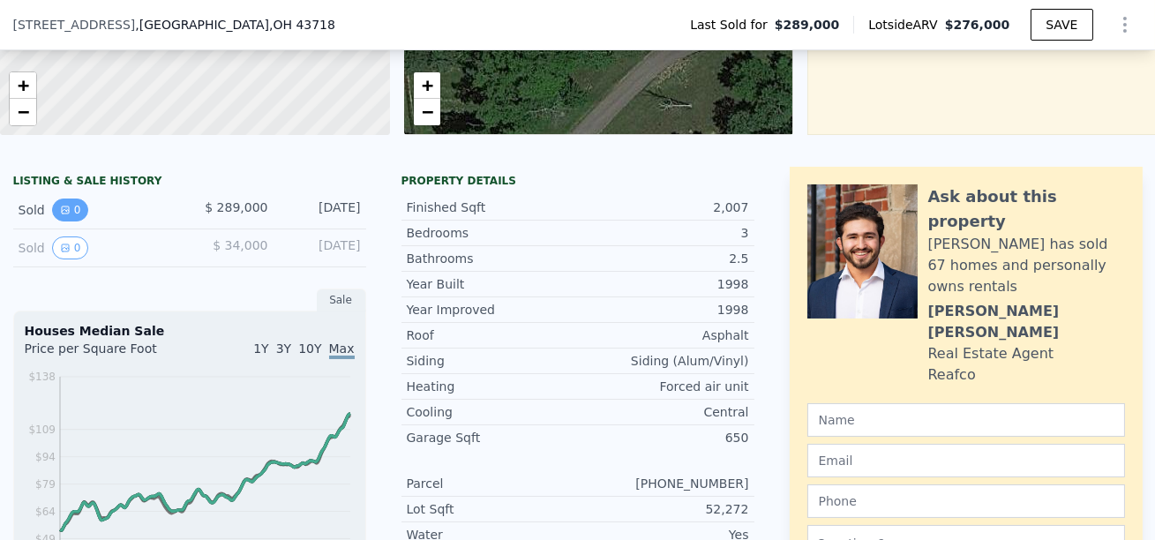
click at [78, 205] on button "0" at bounding box center [70, 210] width 37 height 23
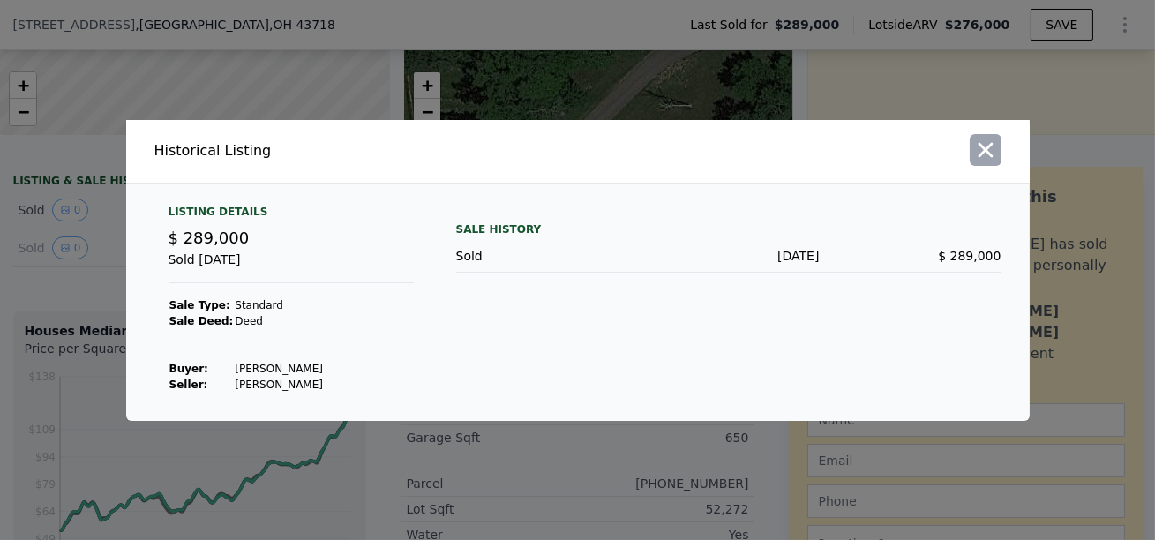
click at [980, 152] on icon "button" at bounding box center [985, 150] width 25 height 25
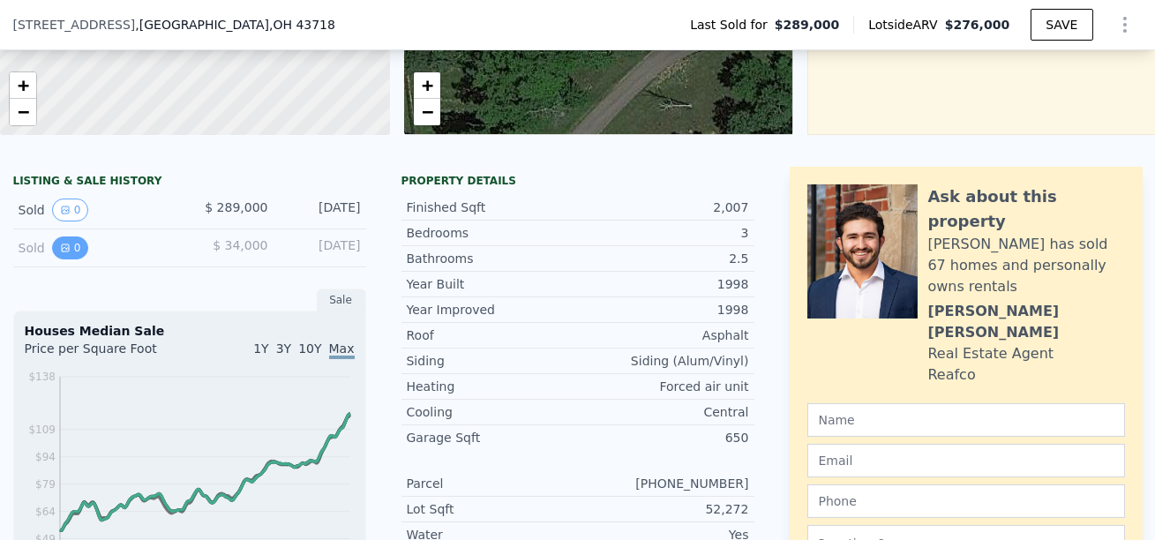
click at [79, 237] on button "0" at bounding box center [70, 248] width 37 height 23
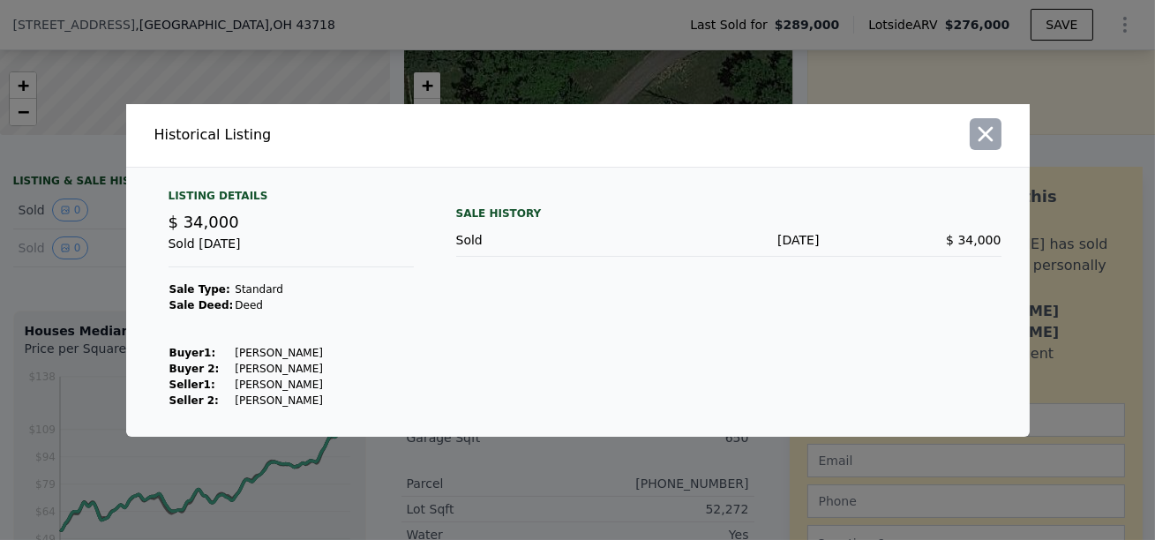
click at [991, 135] on icon "button" at bounding box center [985, 134] width 25 height 25
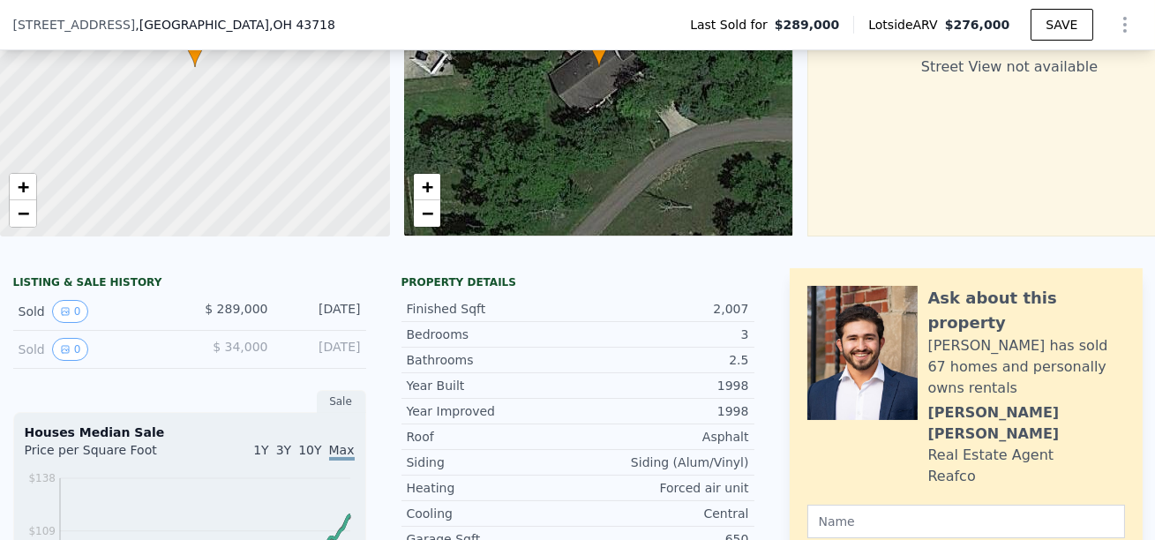
scroll to position [0, 0]
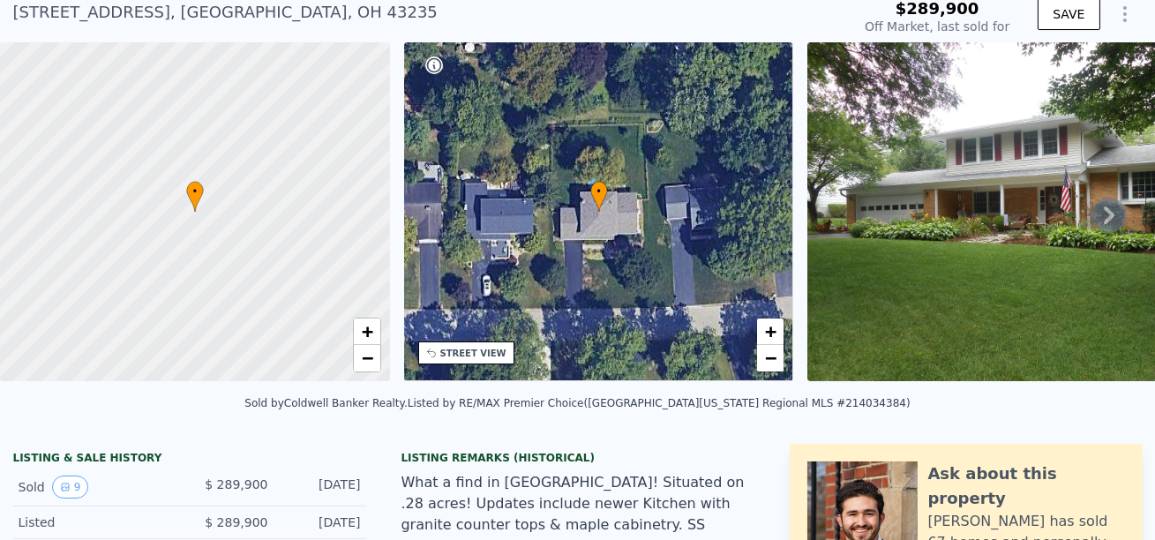
scroll to position [63, 0]
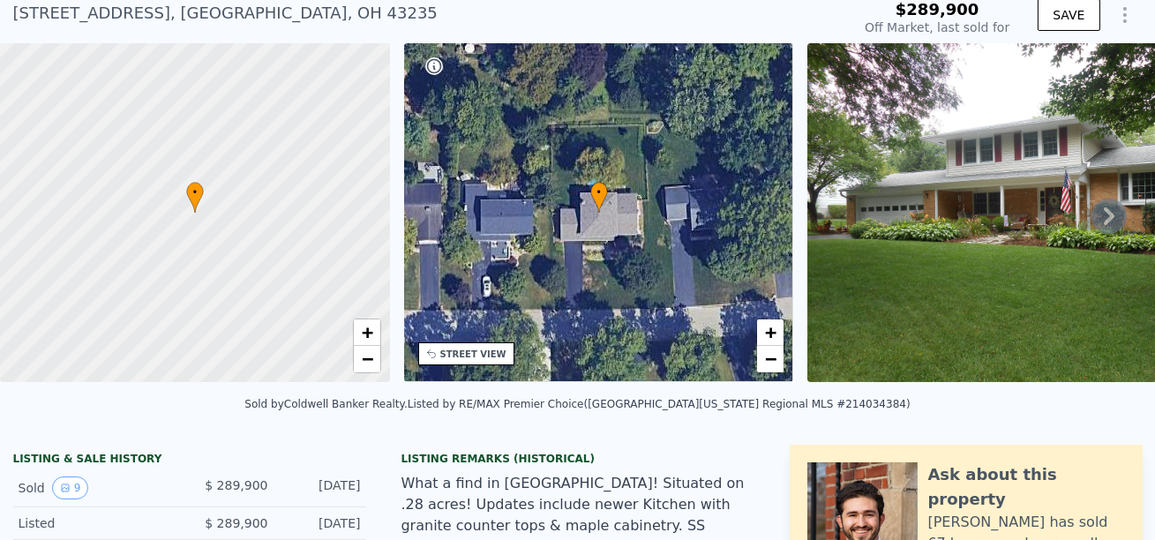
click at [1106, 214] on icon at bounding box center [1109, 216] width 35 height 35
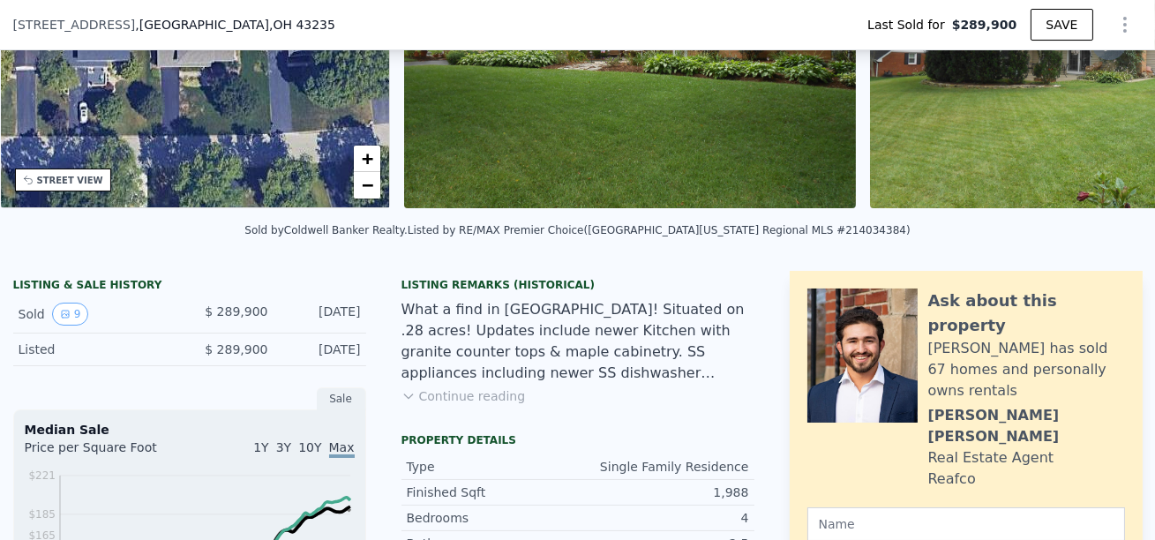
scroll to position [448, 0]
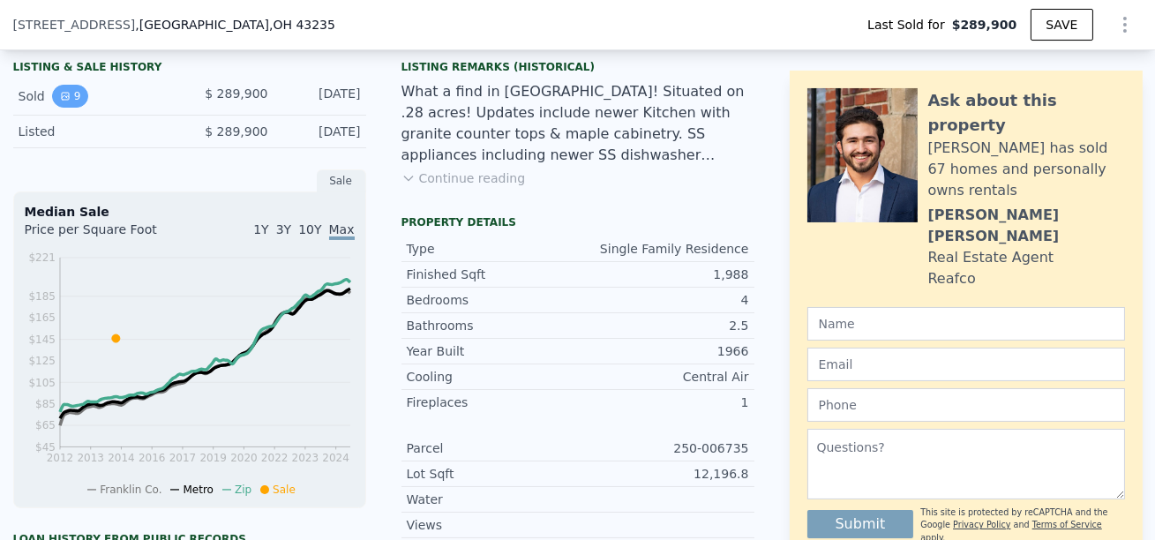
click at [64, 95] on icon "View historical data" at bounding box center [65, 96] width 7 height 7
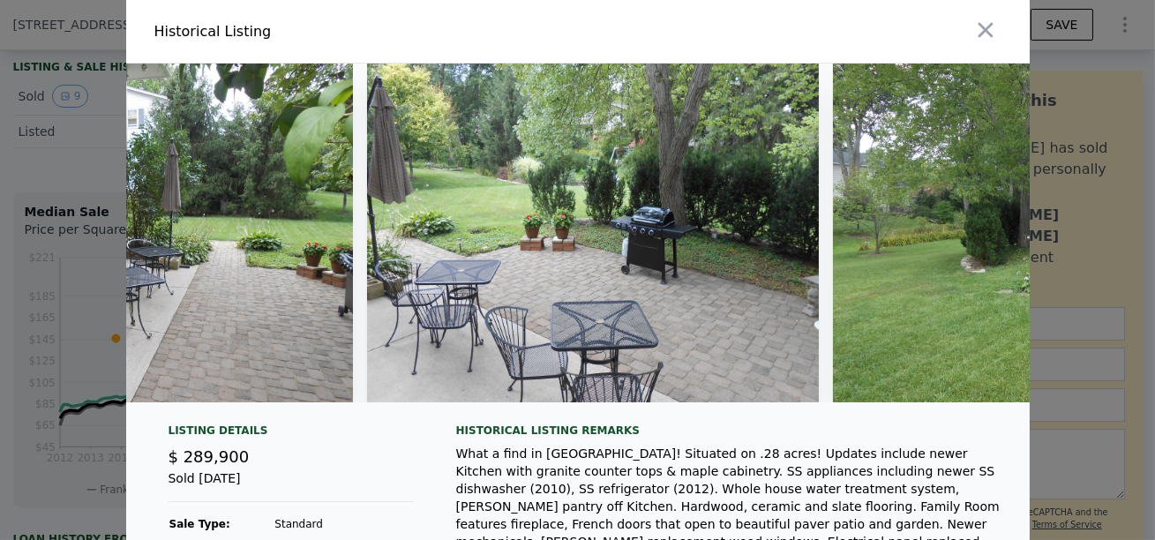
scroll to position [0, 3121]
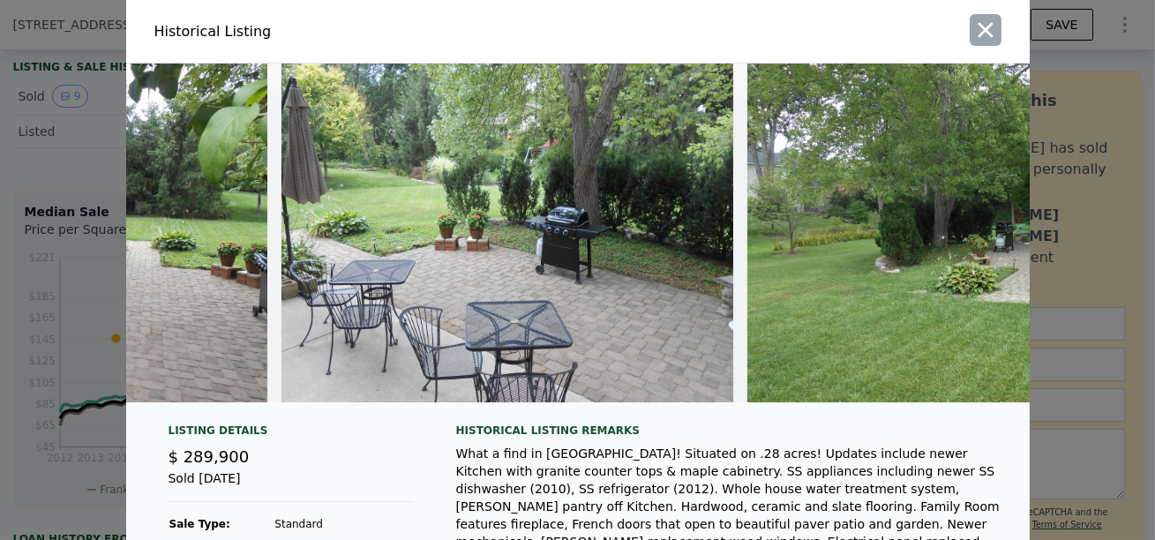
click at [991, 28] on icon "button" at bounding box center [985, 30] width 25 height 25
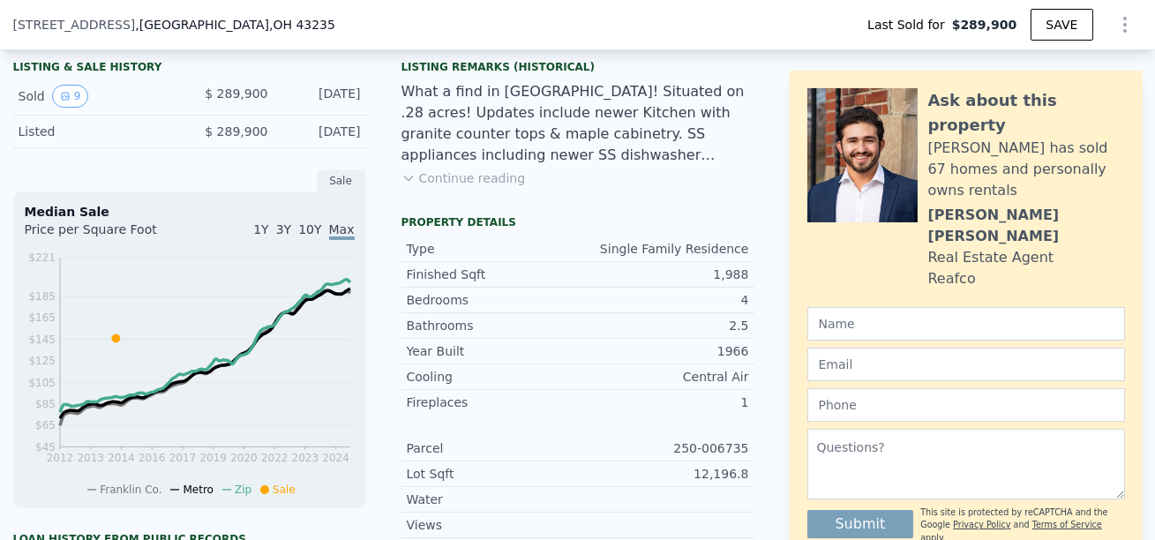
click at [447, 182] on button "Continue reading" at bounding box center [464, 178] width 124 height 18
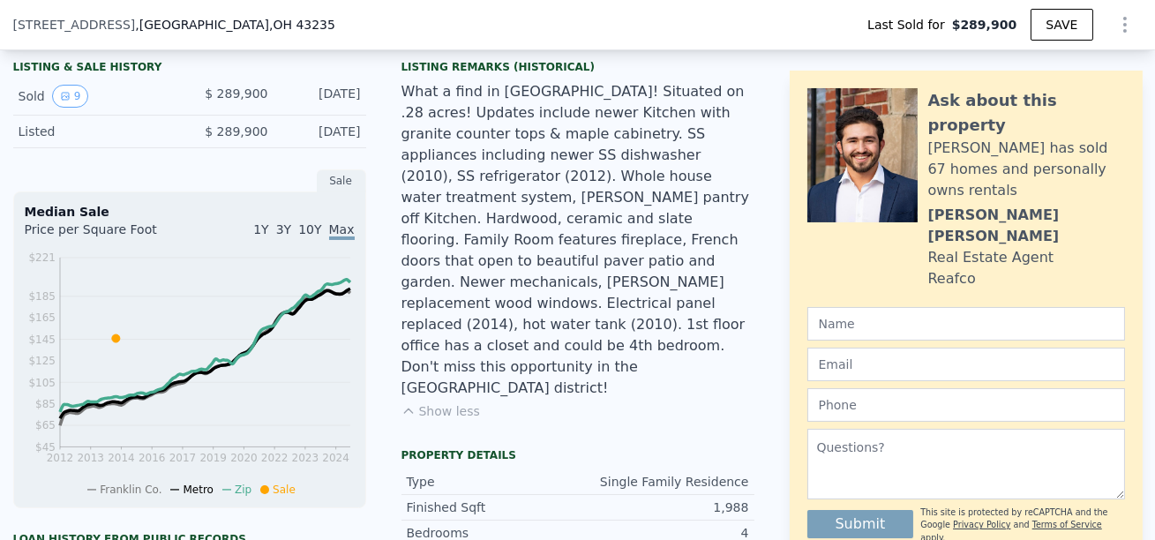
click at [494, 143] on div "What a find in [GEOGRAPHIC_DATA]! Situated on .28 acres! Updates include newer …" at bounding box center [578, 240] width 353 height 318
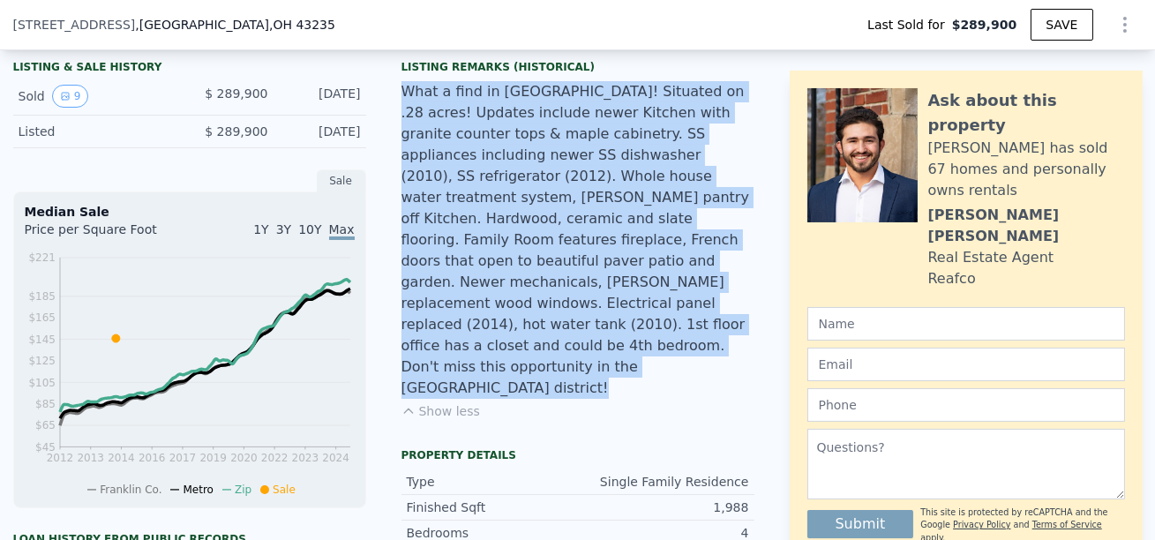
click at [494, 143] on div "What a find in [GEOGRAPHIC_DATA]! Situated on .28 acres! Updates include newer …" at bounding box center [578, 240] width 353 height 318
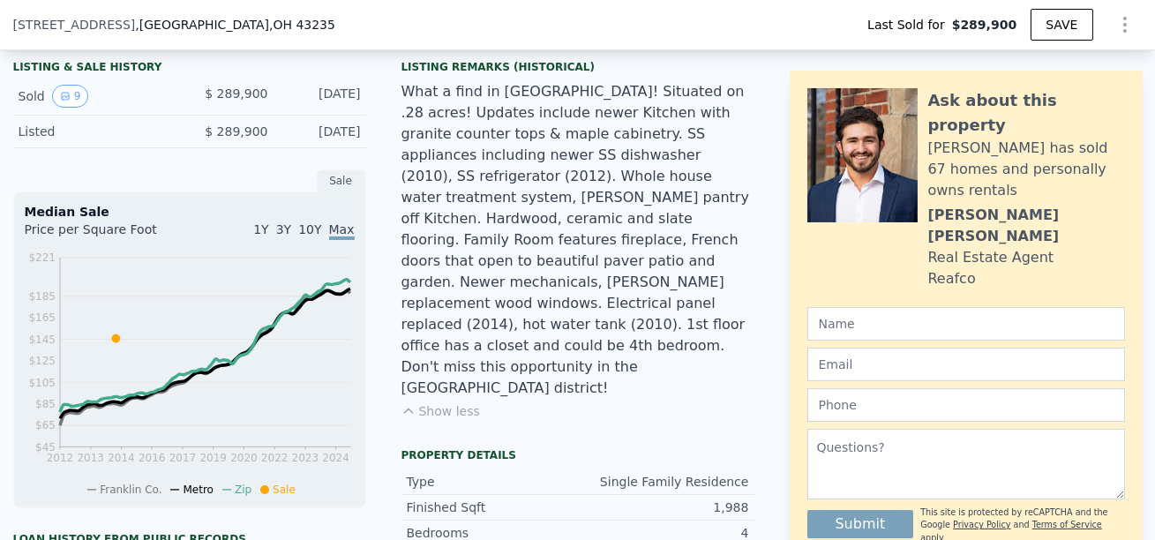
click at [477, 165] on div "What a find in [GEOGRAPHIC_DATA]! Situated on .28 acres! Updates include newer …" at bounding box center [578, 240] width 353 height 318
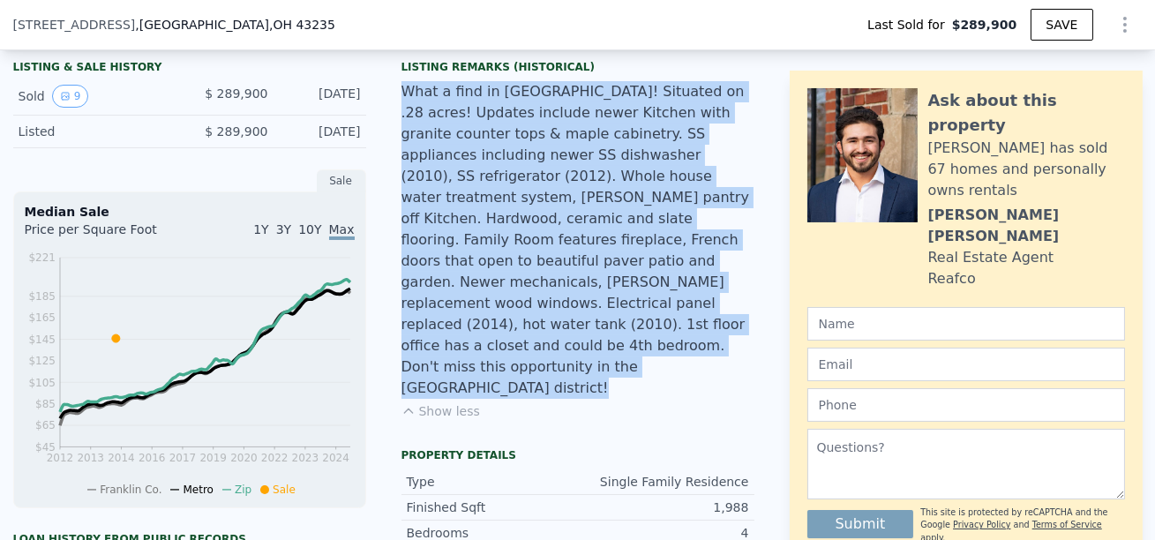
click at [477, 165] on div "What a find in [GEOGRAPHIC_DATA]! Situated on .28 acres! Updates include newer …" at bounding box center [578, 240] width 353 height 318
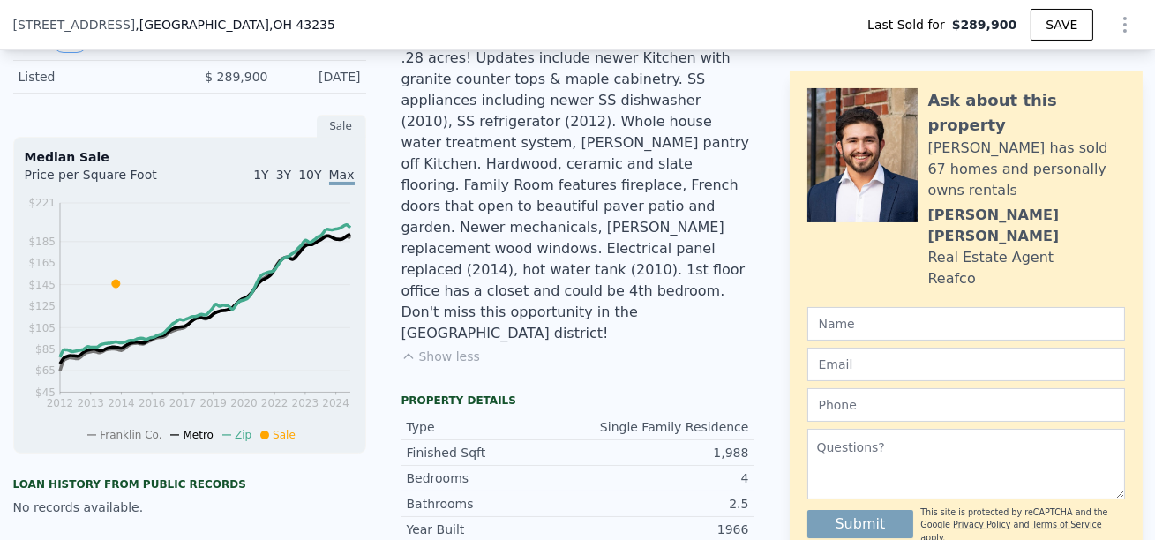
scroll to position [505, 0]
click at [464, 205] on div "What a find in [GEOGRAPHIC_DATA]! Situated on .28 acres! Updates include newer …" at bounding box center [578, 184] width 353 height 318
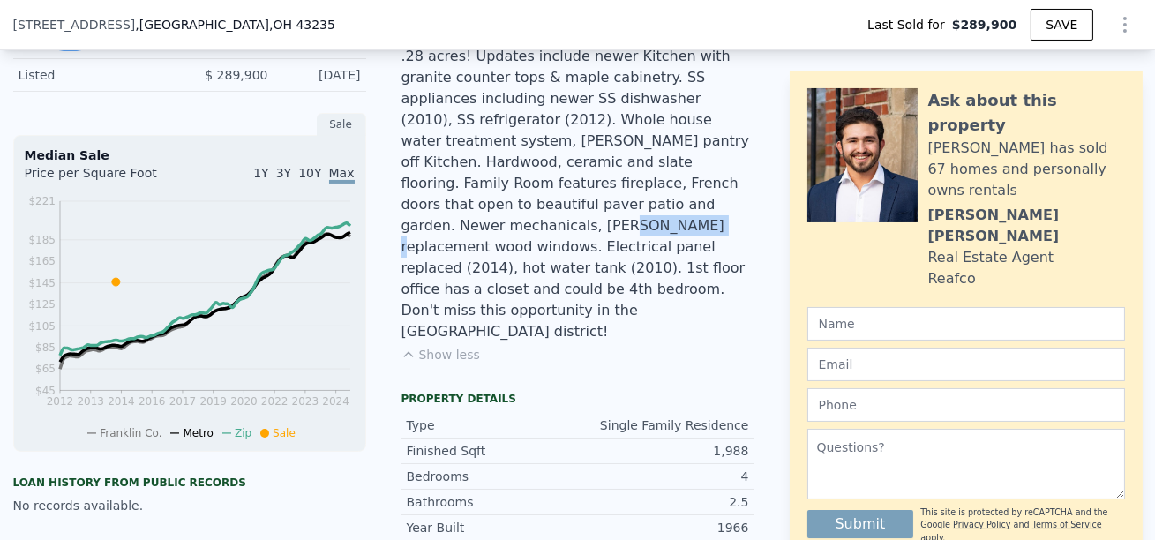
click at [464, 205] on div "What a find in [GEOGRAPHIC_DATA]! Situated on .28 acres! Updates include newer …" at bounding box center [578, 184] width 353 height 318
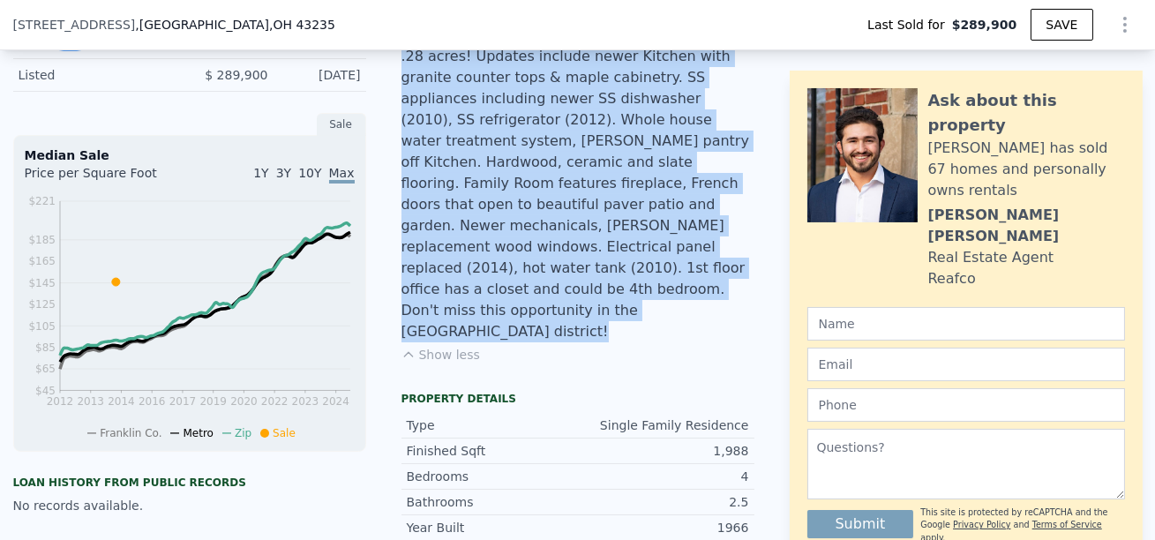
click at [464, 205] on div "What a find in [GEOGRAPHIC_DATA]! Situated on .28 acres! Updates include newer …" at bounding box center [578, 184] width 353 height 318
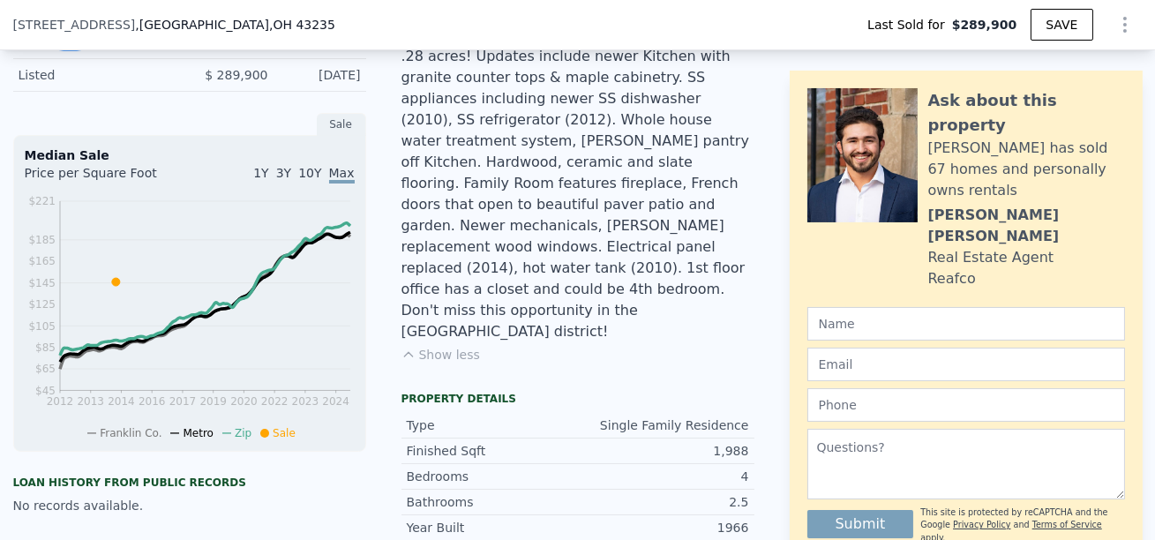
click at [465, 210] on div "What a find in [GEOGRAPHIC_DATA]! Situated on .28 acres! Updates include newer …" at bounding box center [578, 184] width 353 height 318
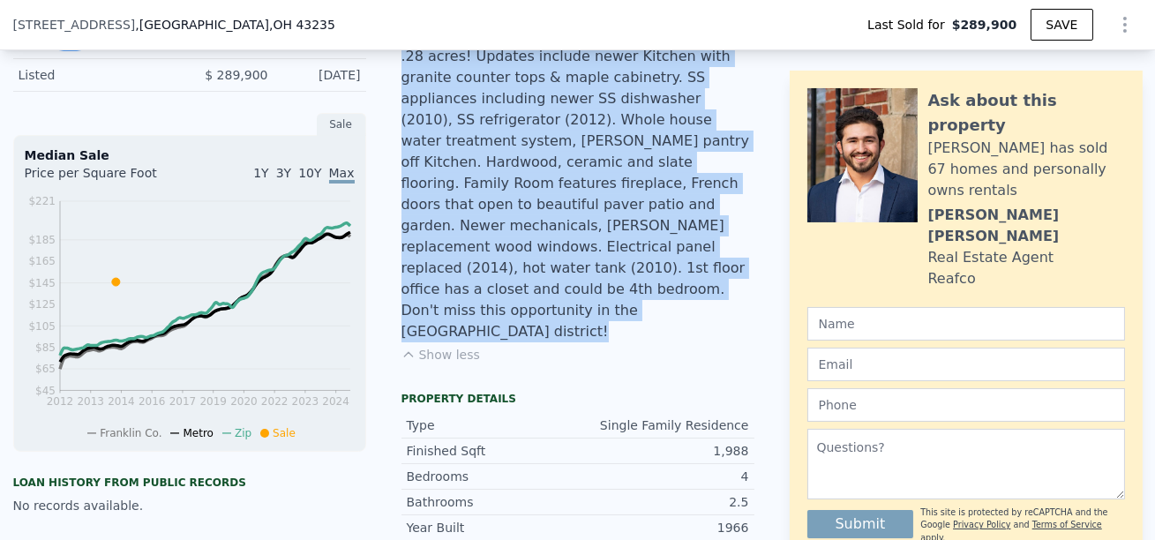
click at [465, 210] on div "What a find in [GEOGRAPHIC_DATA]! Situated on .28 acres! Updates include newer …" at bounding box center [578, 184] width 353 height 318
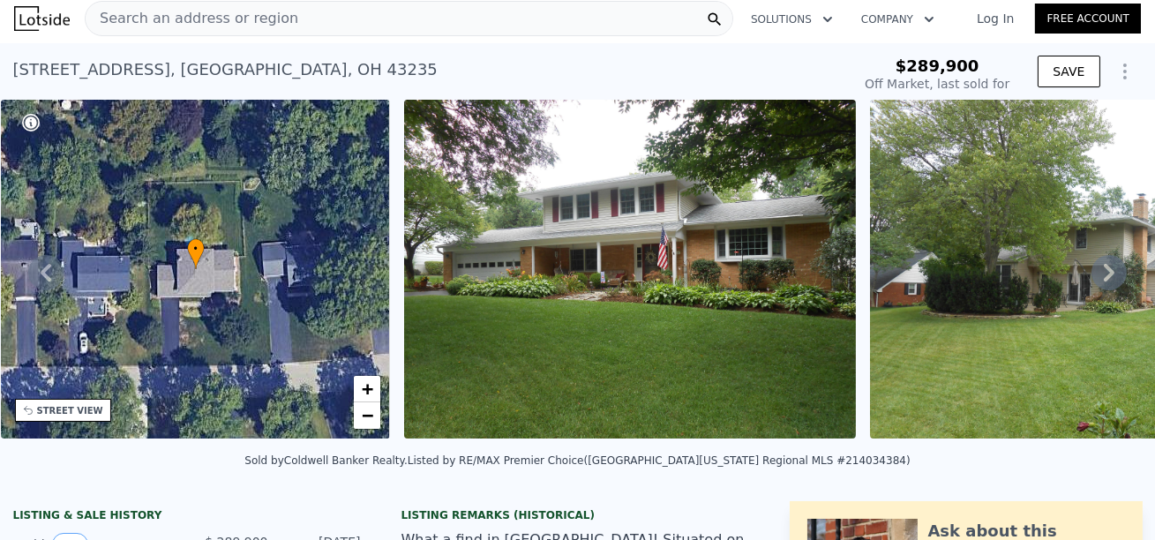
scroll to position [0, 0]
